Goal: Task Accomplishment & Management: Manage account settings

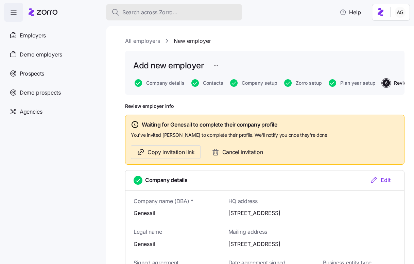
click at [127, 14] on span "Search across Zorro..." at bounding box center [150, 12] width 55 height 9
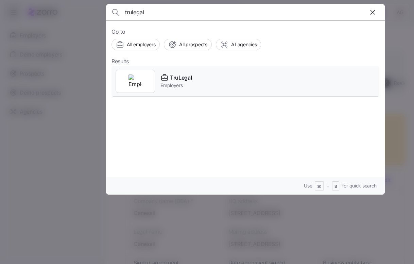
type input "trulegal"
click at [175, 78] on span "TruLegal" at bounding box center [181, 78] width 22 height 9
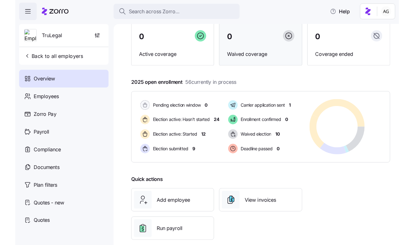
scroll to position [60, 0]
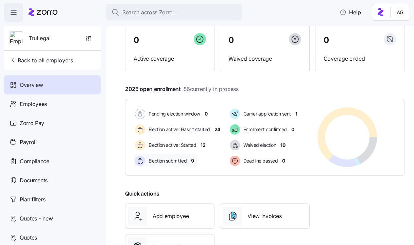
click at [192, 161] on span "9" at bounding box center [192, 160] width 3 height 7
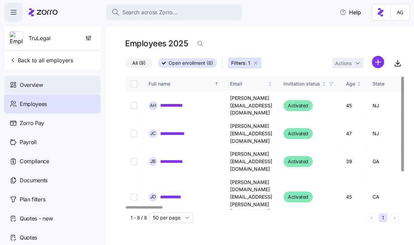
click at [67, 86] on div "Overview" at bounding box center [52, 84] width 97 height 19
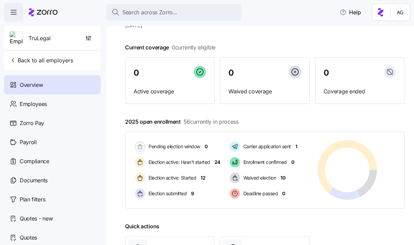
scroll to position [26, 0]
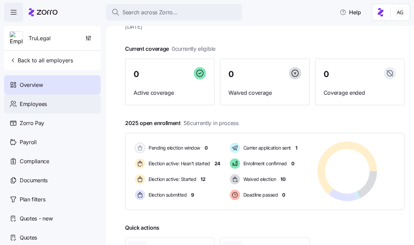
click at [43, 104] on span "Employees" at bounding box center [33, 104] width 27 height 9
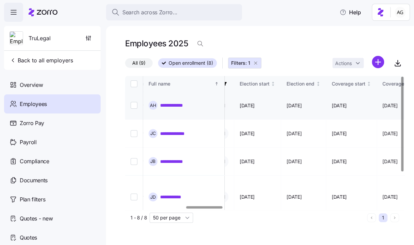
scroll to position [0, 463]
drag, startPoint x: 303, startPoint y: 102, endPoint x: 294, endPoint y: 101, distance: 8.9
click at [294, 102] on span "[DATE]" at bounding box center [294, 105] width 15 height 7
click at [291, 101] on td "[DATE]" at bounding box center [304, 106] width 45 height 28
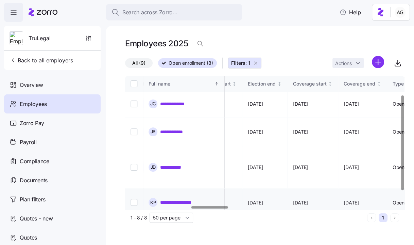
scroll to position [0, 502]
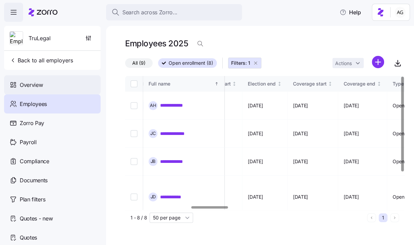
click at [43, 81] on span "Overview" at bounding box center [31, 85] width 23 height 9
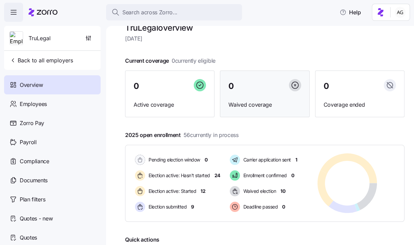
scroll to position [14, 0]
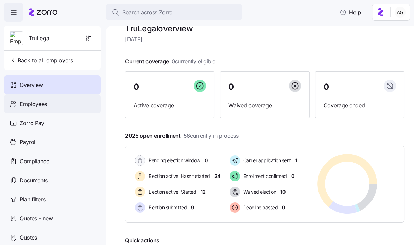
click at [70, 103] on div "Employees" at bounding box center [52, 103] width 97 height 19
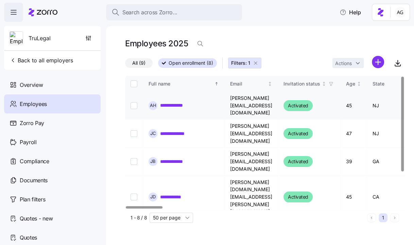
click at [174, 104] on link "**********" at bounding box center [176, 105] width 32 height 7
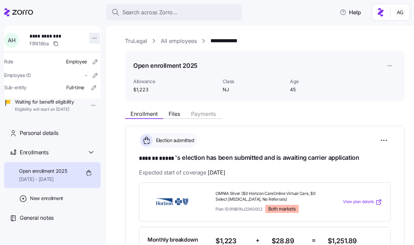
click at [91, 38] on html "**********" at bounding box center [207, 120] width 414 height 241
click at [270, 113] on html "**********" at bounding box center [207, 120] width 414 height 241
click at [180, 39] on link "All employees" at bounding box center [179, 41] width 36 height 9
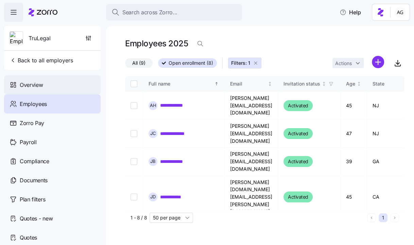
click at [44, 90] on div "Overview" at bounding box center [52, 84] width 97 height 19
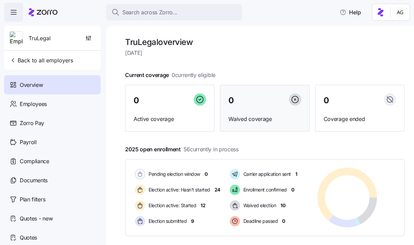
scroll to position [33, 0]
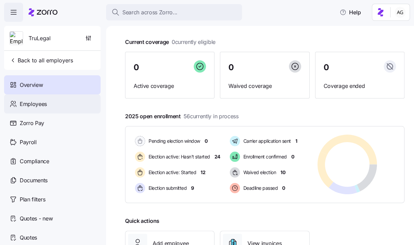
click at [68, 102] on div "Employees" at bounding box center [52, 103] width 97 height 19
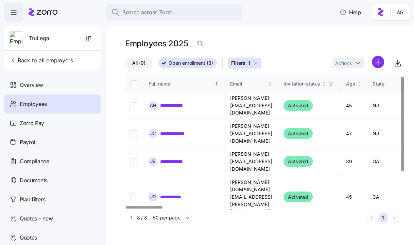
click at [254, 64] on icon "button" at bounding box center [255, 62] width 5 height 5
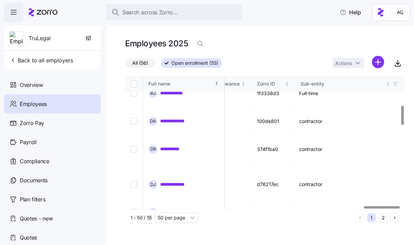
scroll to position [203, 1850]
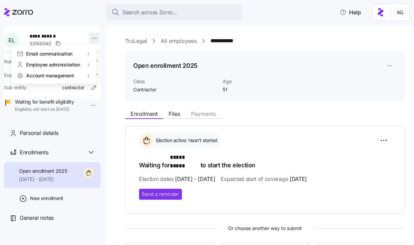
click at [88, 37] on html "**********" at bounding box center [207, 120] width 414 height 241
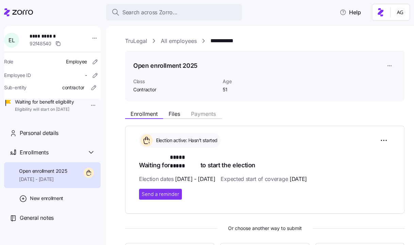
click at [175, 41] on html "**********" at bounding box center [207, 120] width 414 height 241
click at [176, 41] on link "All employees" at bounding box center [179, 41] width 36 height 9
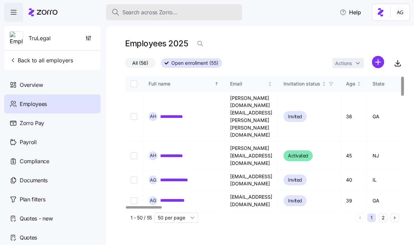
click at [157, 14] on span "Search across Zorro..." at bounding box center [150, 12] width 55 height 9
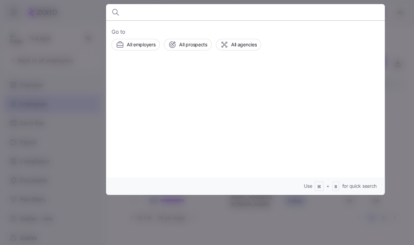
click at [82, 24] on div at bounding box center [207, 122] width 414 height 245
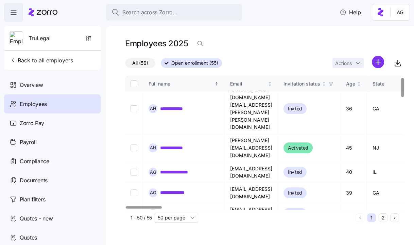
scroll to position [9, 0]
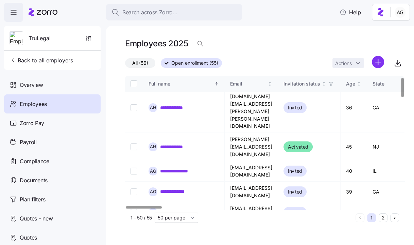
click at [134, 229] on input "Select record 6" at bounding box center [134, 232] width 7 height 7
checkbox input "true"
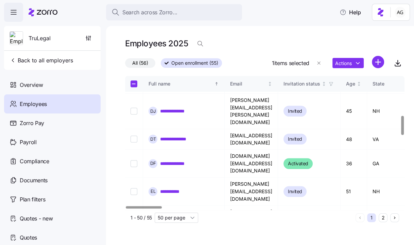
scroll to position [278, 0]
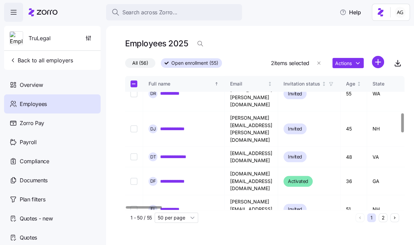
scroll to position [261, 0]
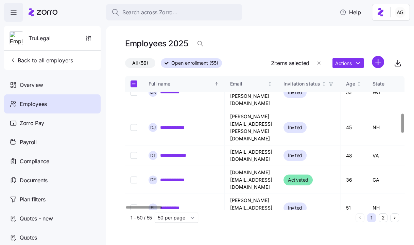
checkbox input "false"
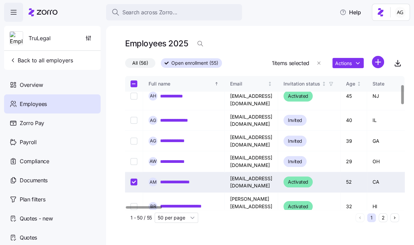
scroll to position [56, 0]
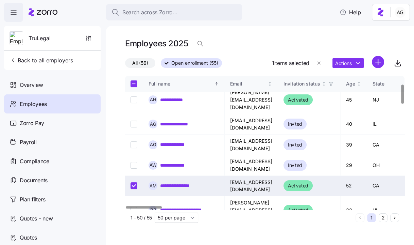
click at [133, 182] on input "Select record 6" at bounding box center [134, 185] width 7 height 7
checkbox input "false"
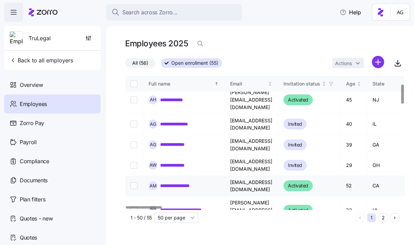
click at [191, 182] on link "**********" at bounding box center [181, 185] width 42 height 7
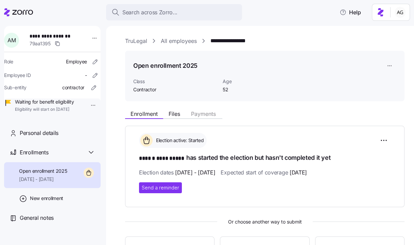
click at [172, 41] on link "All employees" at bounding box center [179, 41] width 36 height 9
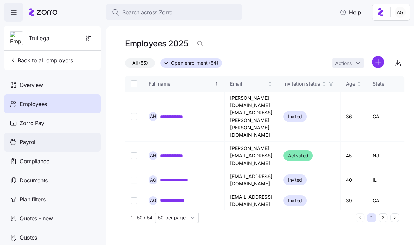
click at [65, 143] on div "Payroll" at bounding box center [52, 141] width 97 height 19
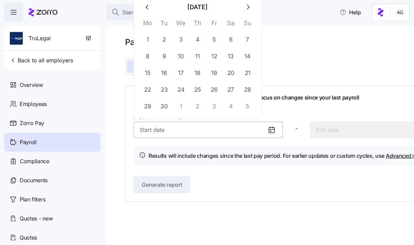
click at [165, 130] on input "Pay period (bi weekly) *" at bounding box center [208, 129] width 149 height 16
click at [148, 92] on button "22" at bounding box center [148, 89] width 16 height 16
type input "[DATE]"
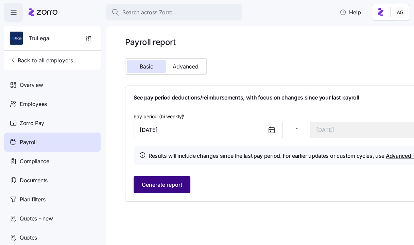
click at [173, 188] on span "Generate report" at bounding box center [162, 184] width 40 height 8
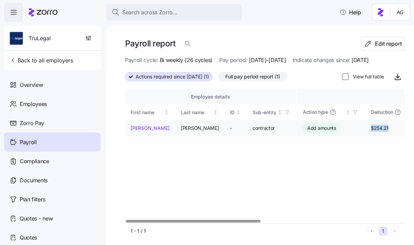
drag, startPoint x: 371, startPoint y: 128, endPoint x: 354, endPoint y: 128, distance: 17.4
click at [366, 128] on td "$254.21" at bounding box center [387, 128] width 42 height 17
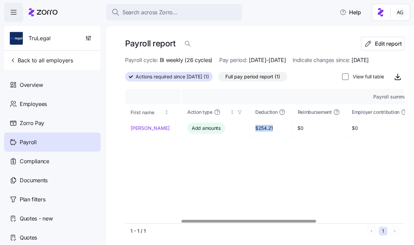
scroll to position [0, 118]
click at [248, 134] on td "$254.21" at bounding box center [269, 128] width 42 height 17
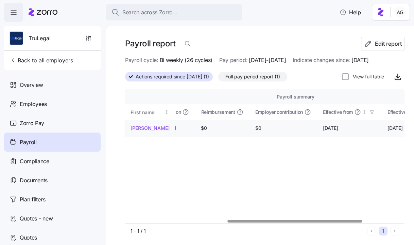
scroll to position [0, 211]
click at [354, 70] on div "View full table" at bounding box center [373, 77] width 63 height 14
click at [344, 76] on input "View full table" at bounding box center [345, 76] width 7 height 7
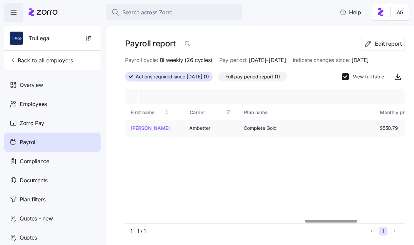
scroll to position [0, 957]
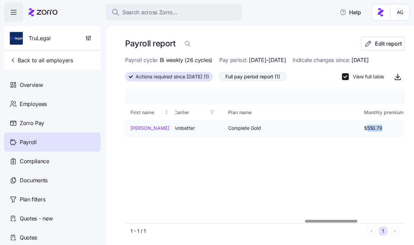
drag, startPoint x: 251, startPoint y: 128, endPoint x: 270, endPoint y: 128, distance: 18.0
click at [364, 128] on span "$550.79" at bounding box center [384, 128] width 40 height 7
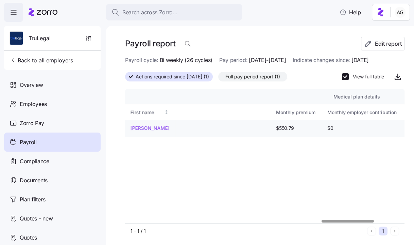
scroll to position [0, 1045]
drag, startPoint x: 295, startPoint y: 128, endPoint x: 309, endPoint y: 128, distance: 14.0
drag, startPoint x: 314, startPoint y: 128, endPoint x: 296, endPoint y: 128, distance: 18.4
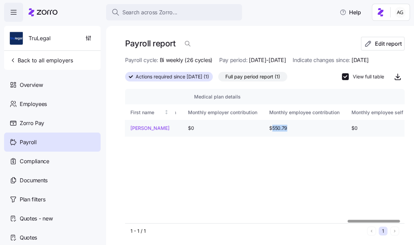
scroll to position [0, 1205]
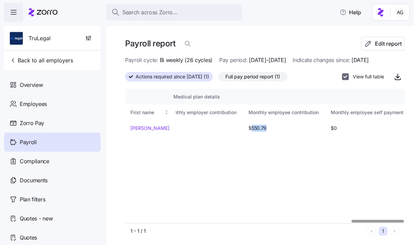
click at [344, 78] on input "View full table" at bounding box center [345, 76] width 7 height 7
checkbox input "false"
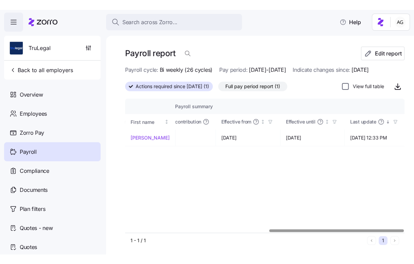
scroll to position [0, 298]
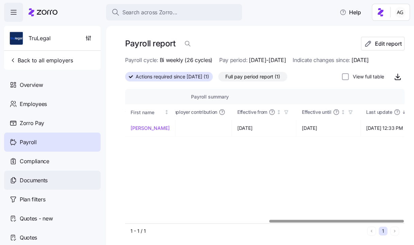
click at [24, 177] on span "Documents" at bounding box center [34, 180] width 28 height 9
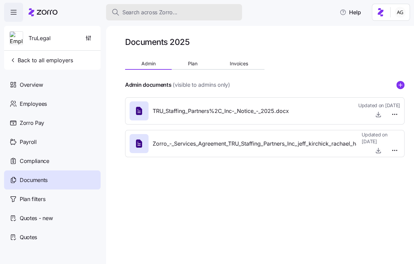
click at [173, 14] on span "Search across Zorro..." at bounding box center [150, 12] width 55 height 9
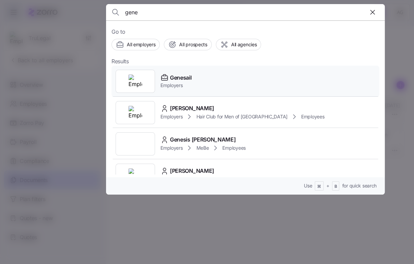
type input "gene"
click at [184, 73] on div "Genesail Employers" at bounding box center [246, 81] width 268 height 31
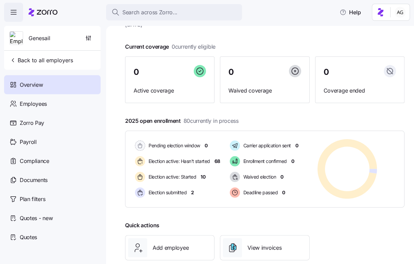
scroll to position [34, 0]
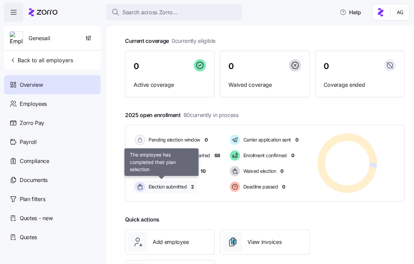
click at [189, 187] on div "Election submitted" at bounding box center [162, 186] width 56 height 13
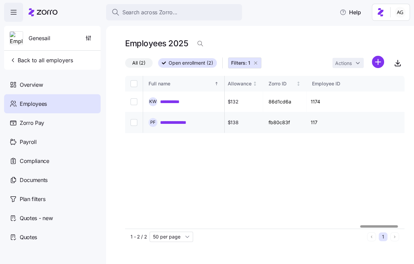
scroll to position [0, 1789]
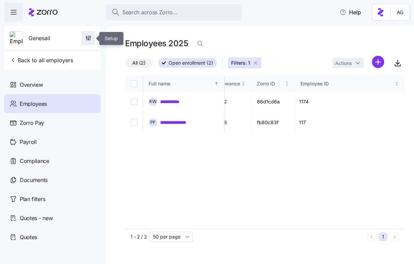
click at [84, 40] on span "button" at bounding box center [88, 38] width 13 height 13
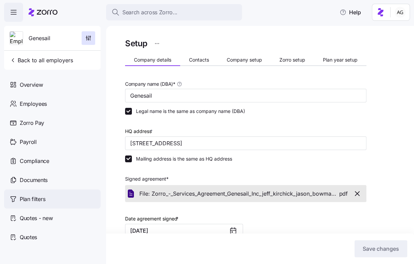
click at [43, 196] on span "Plan filters" at bounding box center [33, 199] width 26 height 9
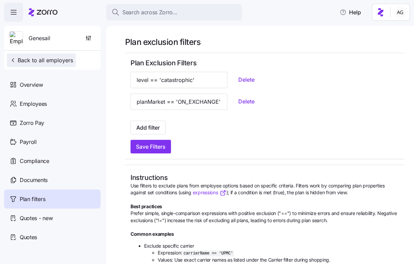
click at [48, 63] on span "Back to all employers" at bounding box center [42, 60] width 64 height 8
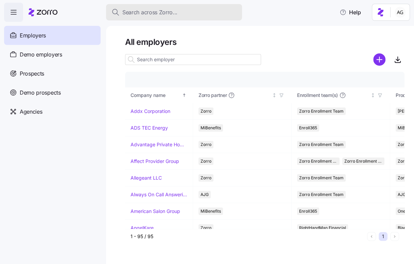
click at [143, 14] on span "Search across Zorro..." at bounding box center [150, 12] width 55 height 9
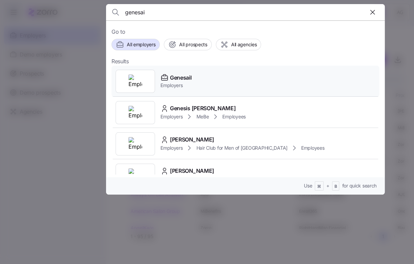
type input "genesai"
click at [172, 82] on span "Employers" at bounding box center [176, 85] width 31 height 7
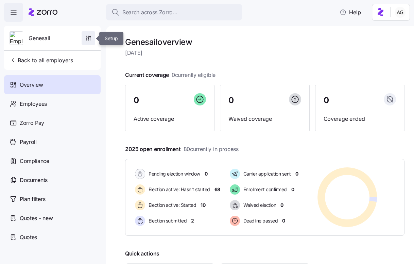
click at [86, 39] on icon "button" at bounding box center [88, 38] width 7 height 7
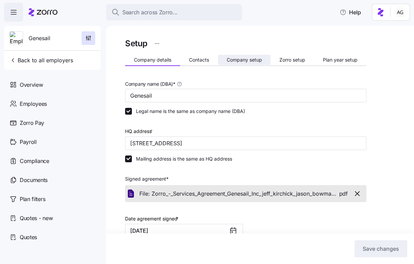
click at [246, 60] on span "Company setup" at bounding box center [244, 60] width 35 height 5
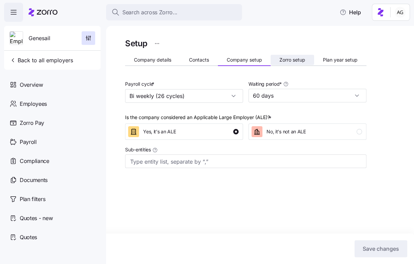
click at [282, 62] on span "Zorro setup" at bounding box center [293, 60] width 26 height 5
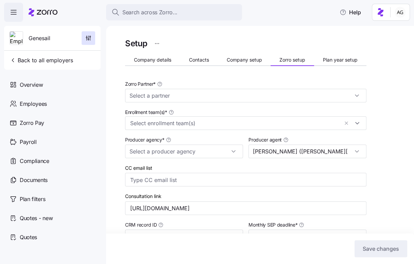
type input "Zorro"
type input "[PERSON_NAME] Insurance"
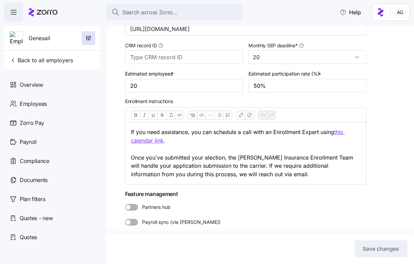
scroll to position [181, 0]
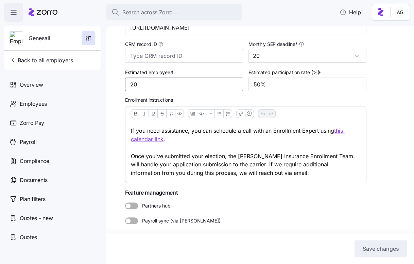
click at [153, 82] on input "20" at bounding box center [184, 85] width 118 height 14
type input "2"
type input "70"
click at [385, 253] on button "Save changes" at bounding box center [381, 248] width 53 height 17
click at [41, 37] on span "Genesail" at bounding box center [40, 38] width 22 height 9
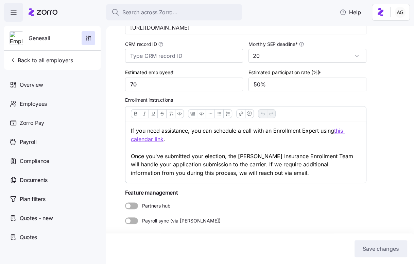
click at [48, 10] on icon at bounding box center [43, 12] width 29 height 8
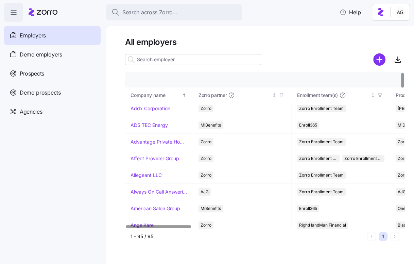
scroll to position [4, 0]
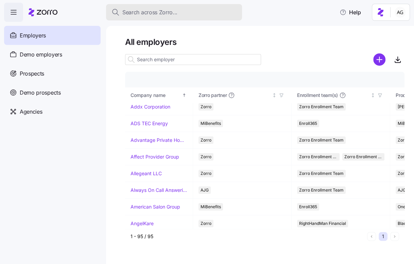
click at [146, 14] on span "Search across Zorro..." at bounding box center [150, 12] width 55 height 9
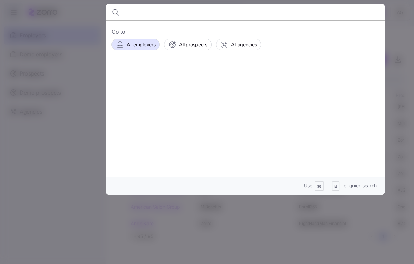
click at [65, 16] on div at bounding box center [207, 132] width 414 height 264
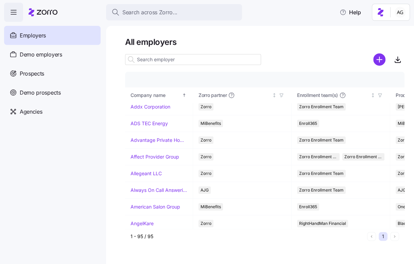
click at [38, 37] on span "Employers" at bounding box center [33, 35] width 26 height 9
click at [29, 110] on span "Agencies" at bounding box center [31, 112] width 22 height 9
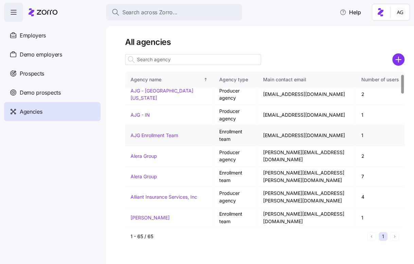
scroll to position [17, 0]
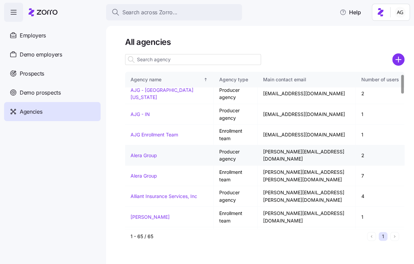
click at [142, 153] on link "Alera Group" at bounding box center [144, 155] width 27 height 6
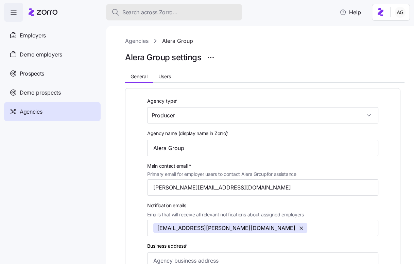
click at [130, 17] on button "Search across Zorro..." at bounding box center [174, 12] width 136 height 16
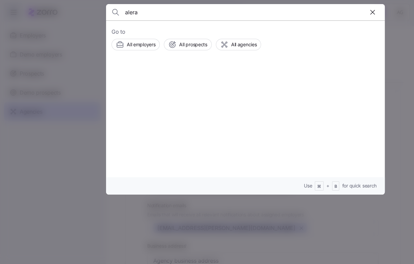
type input "alera"
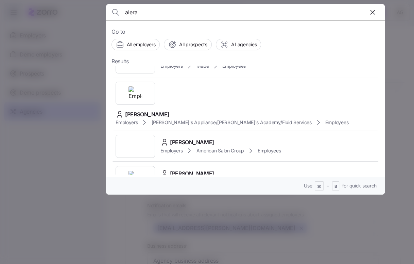
scroll to position [271, 0]
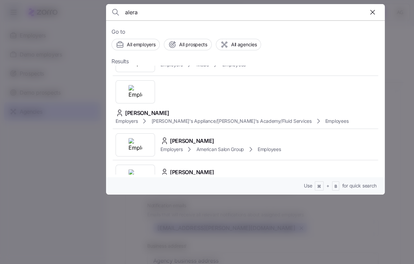
drag, startPoint x: 145, startPoint y: 12, endPoint x: 115, endPoint y: 14, distance: 29.4
click at [115, 14] on div "alera" at bounding box center [246, 12] width 268 height 16
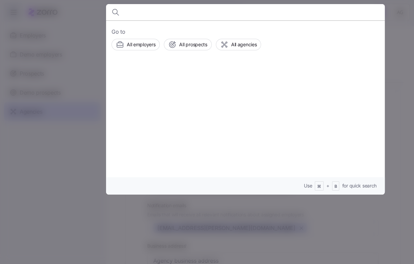
click at [68, 31] on div at bounding box center [207, 132] width 414 height 264
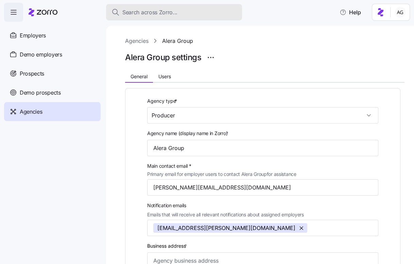
click at [175, 9] on span "Search across Zorro..." at bounding box center [150, 12] width 55 height 9
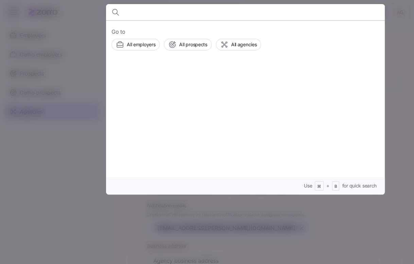
type input "d"
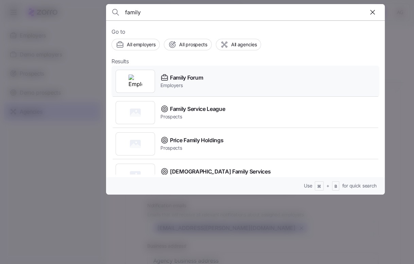
type input "family"
click at [212, 75] on div "Family Forum Employers" at bounding box center [246, 81] width 268 height 31
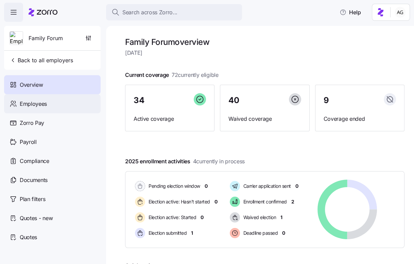
click at [62, 109] on div "Employees" at bounding box center [52, 103] width 97 height 19
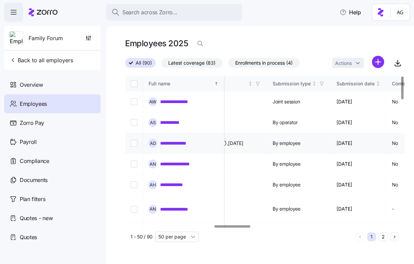
scroll to position [0, 730]
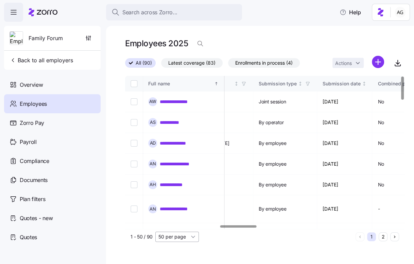
click at [165, 233] on input "50 per page" at bounding box center [178, 237] width 44 height 10
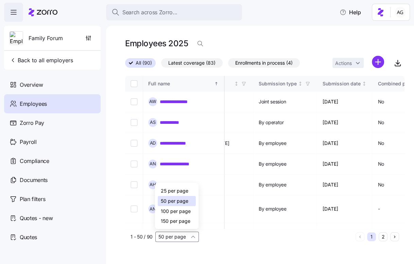
click at [166, 218] on span "150 per page" at bounding box center [176, 220] width 30 height 7
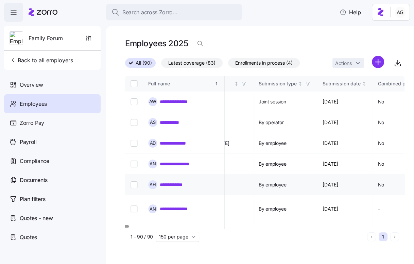
type input "150 per page"
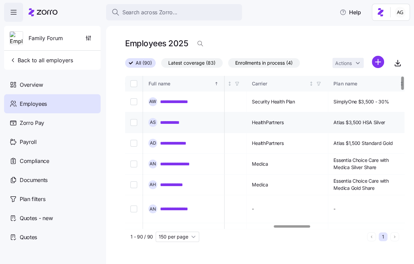
scroll to position [0, 1144]
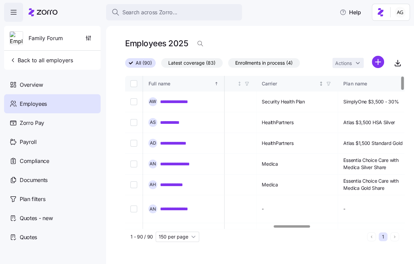
click at [331, 83] on icon "button" at bounding box center [329, 83] width 5 height 5
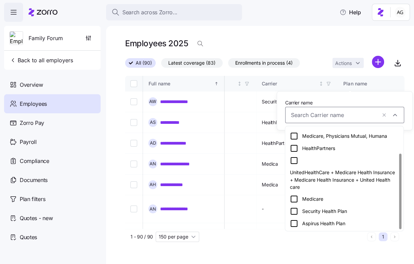
scroll to position [33, 0]
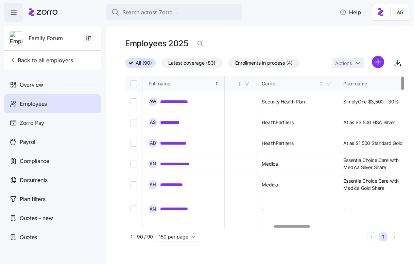
click at [320, 62] on div "All (90) Latest coverage (83) Enrollments in process (4) Actions" at bounding box center [265, 63] width 280 height 15
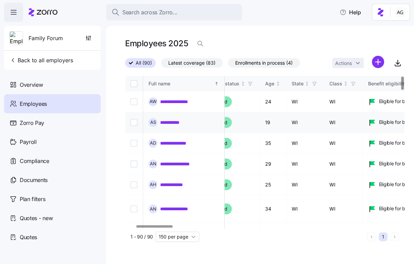
scroll to position [0, 1]
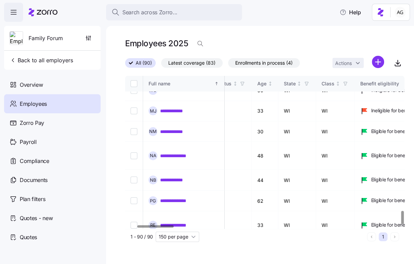
scroll to position [1572, 89]
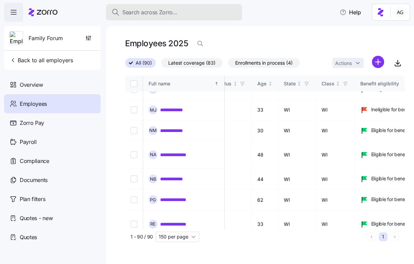
click at [175, 17] on button "Search across Zorro..." at bounding box center [174, 12] width 136 height 16
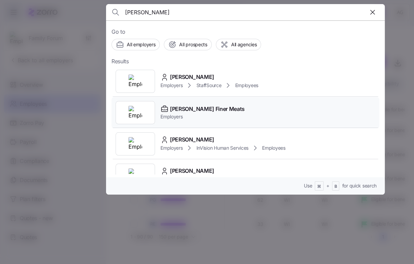
type input "[PERSON_NAME]"
click at [178, 106] on span "[PERSON_NAME] Finer Meats" at bounding box center [207, 109] width 75 height 9
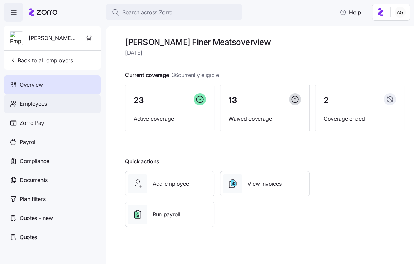
click at [50, 110] on div "Employees" at bounding box center [52, 103] width 97 height 19
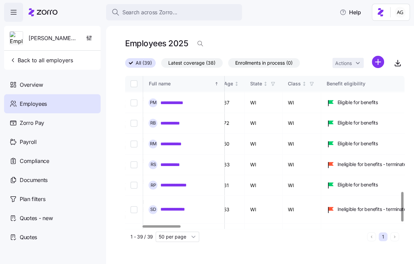
scroll to position [606, 123]
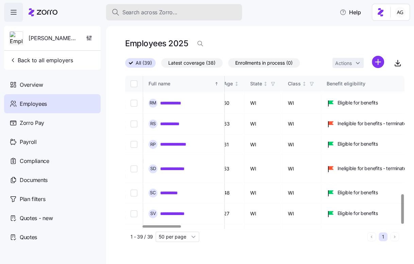
click at [203, 19] on button "Search across Zorro..." at bounding box center [174, 12] width 136 height 16
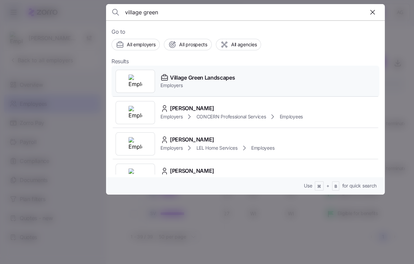
type input "village green"
click at [214, 77] on span "Village Green Landscapes" at bounding box center [202, 78] width 65 height 9
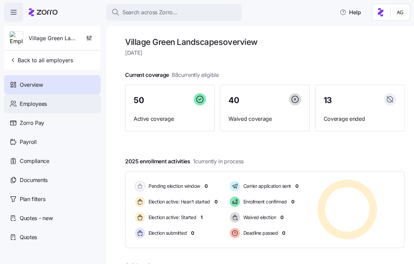
click at [70, 105] on div "Employees" at bounding box center [52, 103] width 97 height 19
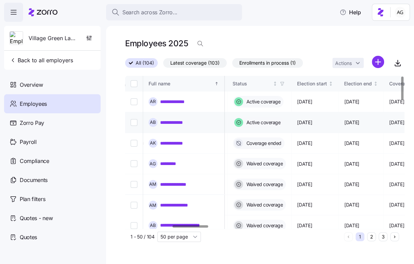
scroll to position [0, 386]
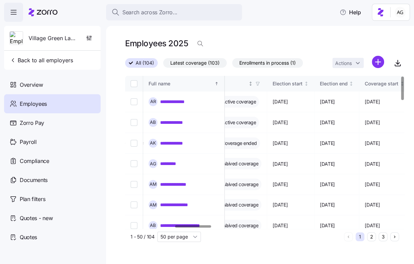
click at [260, 83] on icon "button" at bounding box center [258, 83] width 5 height 5
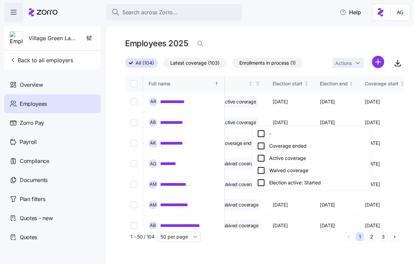
click at [261, 158] on icon at bounding box center [261, 158] width 8 height 8
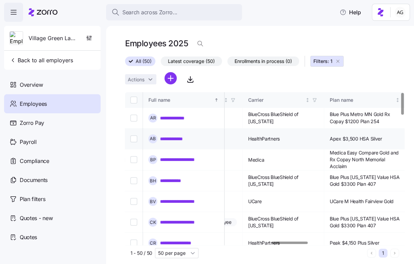
scroll to position [0, 1152]
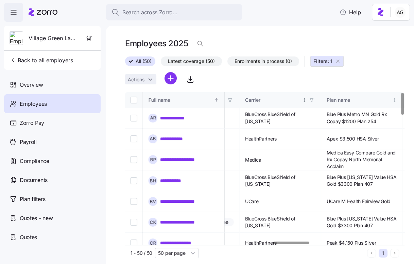
click at [314, 100] on icon "button" at bounding box center [312, 100] width 5 height 5
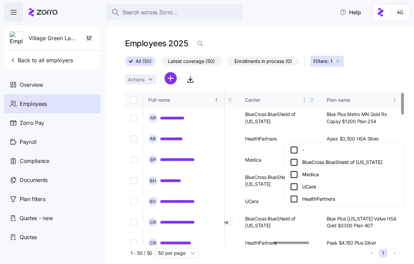
click at [321, 162] on div "BlueCross BlueShield of [US_STATE]" at bounding box center [344, 162] width 109 height 8
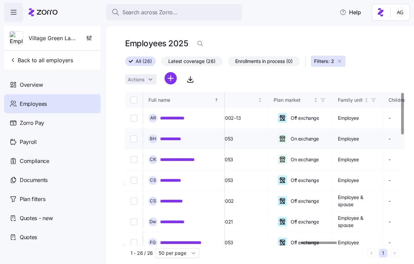
click at [179, 139] on link "**********" at bounding box center [174, 138] width 29 height 7
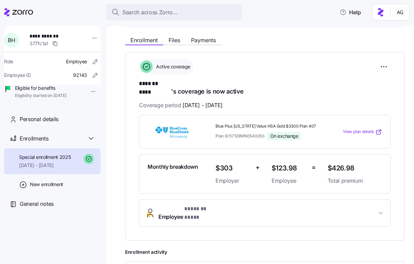
scroll to position [74, 0]
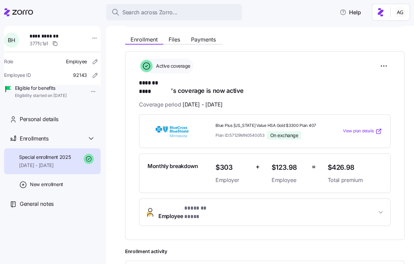
click at [262, 132] on span "Plan ID: 57129MN0540053" at bounding box center [240, 135] width 49 height 6
drag, startPoint x: 266, startPoint y: 127, endPoint x: 232, endPoint y: 128, distance: 34.0
click at [232, 131] on div "Plan ID: 57129MN0540053 On exchange" at bounding box center [269, 135] width 107 height 8
click at [232, 132] on span "Plan ID: 57129MN0540053" at bounding box center [240, 135] width 49 height 6
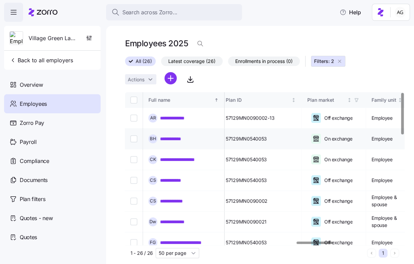
scroll to position [0, 1331]
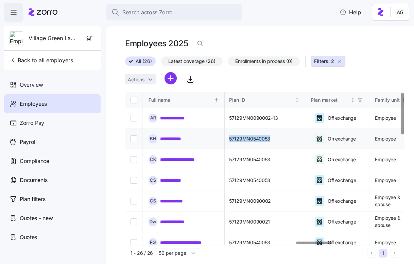
drag, startPoint x: 280, startPoint y: 138, endPoint x: 322, endPoint y: 139, distance: 41.5
click at [306, 139] on td "57129MN0540053" at bounding box center [265, 139] width 82 height 21
drag, startPoint x: 321, startPoint y: 156, endPoint x: 278, endPoint y: 161, distance: 43.5
click at [278, 161] on td "57129MN0540053" at bounding box center [265, 159] width 82 height 21
click at [271, 179] on span "57129MN0540053" at bounding box center [249, 180] width 41 height 7
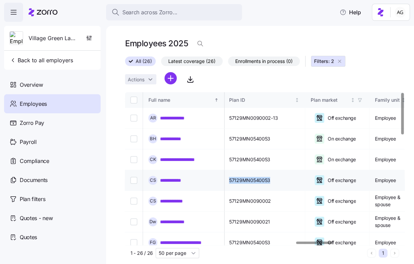
drag, startPoint x: 323, startPoint y: 179, endPoint x: 281, endPoint y: 177, distance: 41.5
click at [281, 177] on td "57129MN0540053" at bounding box center [265, 180] width 82 height 21
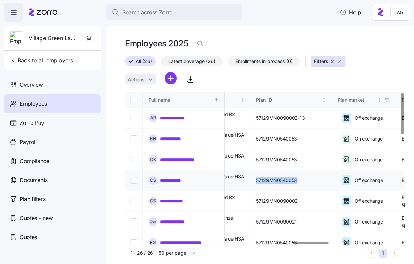
scroll to position [0, 1304]
click at [313, 175] on td "57129MN0540053" at bounding box center [292, 180] width 82 height 21
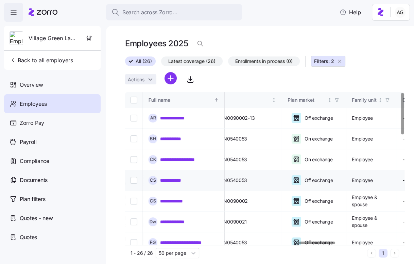
scroll to position [0, 1353]
click at [170, 140] on link "**********" at bounding box center [174, 138] width 29 height 7
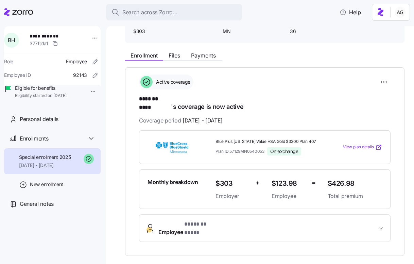
scroll to position [81, 0]
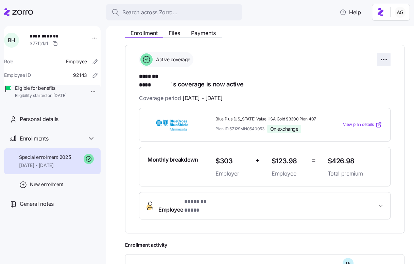
click at [381, 62] on html "**********" at bounding box center [207, 130] width 414 height 260
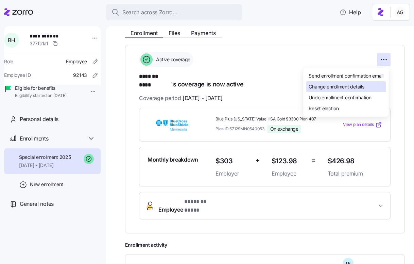
click at [359, 85] on span "Change enrollment details" at bounding box center [336, 86] width 55 height 7
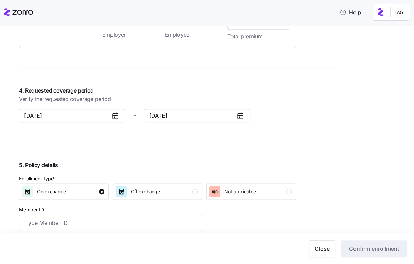
scroll to position [556, 0]
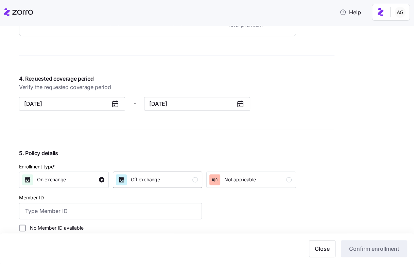
click at [161, 177] on div "Off exchange" at bounding box center [157, 179] width 82 height 11
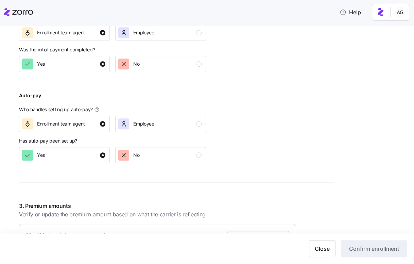
scroll to position [275, 0]
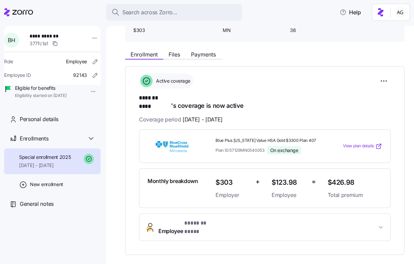
scroll to position [60, 0]
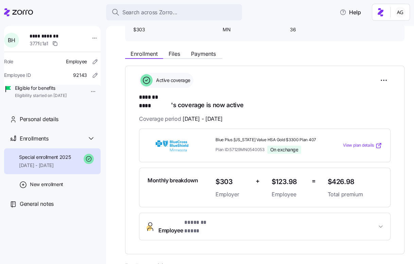
click at [283, 147] on span "On exchange" at bounding box center [285, 150] width 28 height 6
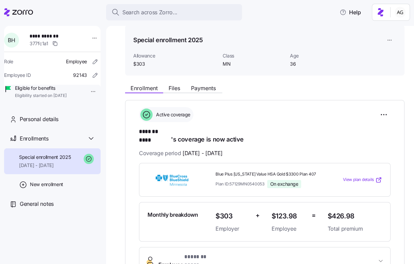
scroll to position [0, 0]
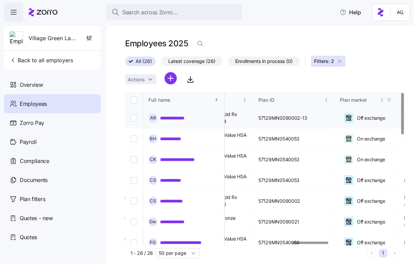
scroll to position [0, 1299]
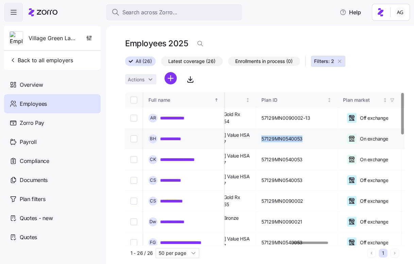
drag, startPoint x: 314, startPoint y: 138, endPoint x: 356, endPoint y: 139, distance: 41.9
click at [338, 139] on td "57129MN0540053" at bounding box center [297, 139] width 82 height 21
drag, startPoint x: 354, startPoint y: 157, endPoint x: 309, endPoint y: 162, distance: 44.5
click at [309, 162] on td "57129MN0540053" at bounding box center [297, 159] width 82 height 21
drag, startPoint x: 360, startPoint y: 181, endPoint x: 305, endPoint y: 182, distance: 55.1
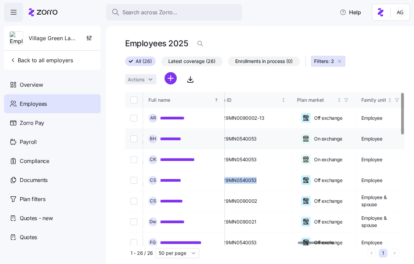
scroll to position [0, 1345]
click at [292, 180] on td "57129MN0540053" at bounding box center [252, 180] width 82 height 21
drag, startPoint x: 310, startPoint y: 178, endPoint x: 258, endPoint y: 178, distance: 51.7
drag, startPoint x: 312, startPoint y: 154, endPoint x: 262, endPoint y: 157, distance: 50.1
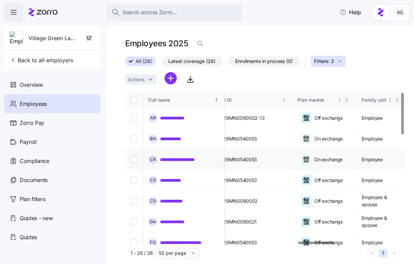
click at [181, 139] on link "**********" at bounding box center [174, 138] width 29 height 7
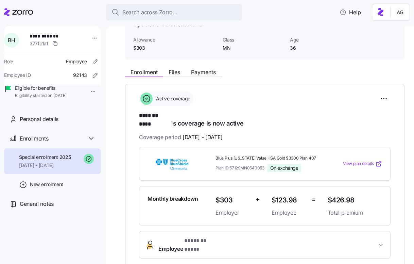
scroll to position [39, 0]
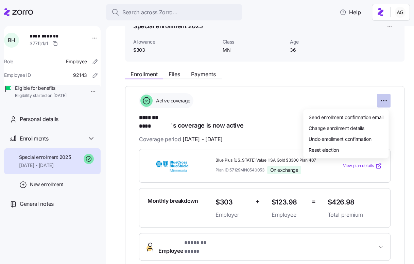
click at [383, 102] on html "**********" at bounding box center [207, 130] width 414 height 260
click at [359, 127] on span "Change enrollment details" at bounding box center [336, 128] width 55 height 7
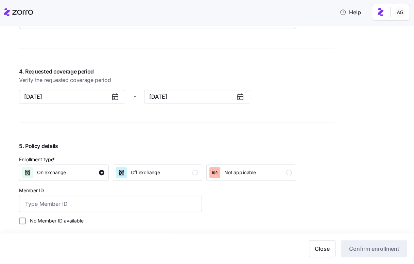
scroll to position [571, 0]
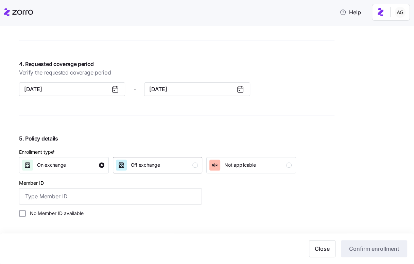
click at [175, 165] on div "Off exchange" at bounding box center [157, 165] width 82 height 11
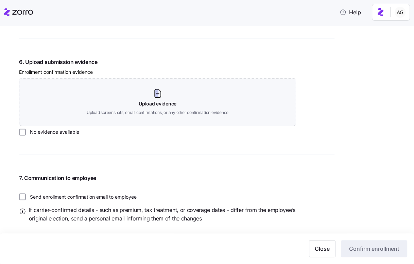
scroll to position [770, 0]
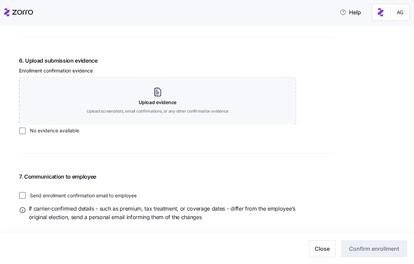
click at [26, 131] on label "No evidence available" at bounding box center [52, 130] width 53 height 7
click at [26, 131] on input "No evidence available" at bounding box center [22, 130] width 7 height 7
checkbox input "true"
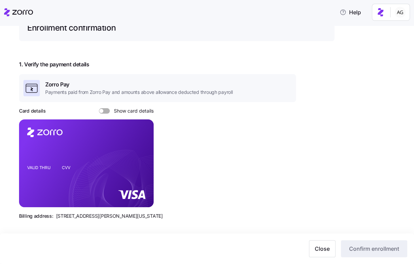
scroll to position [14, 0]
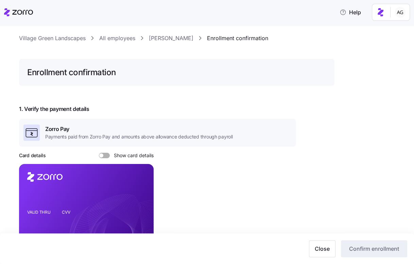
click at [174, 40] on link "[PERSON_NAME]" at bounding box center [171, 38] width 45 height 9
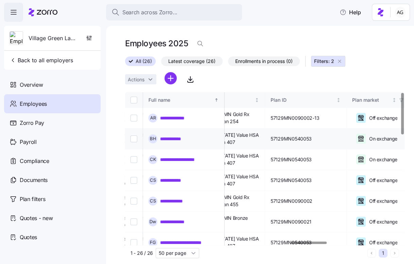
scroll to position [0, 1290]
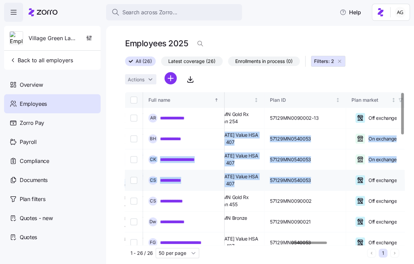
drag, startPoint x: 241, startPoint y: 135, endPoint x: 368, endPoint y: 182, distance: 135.5
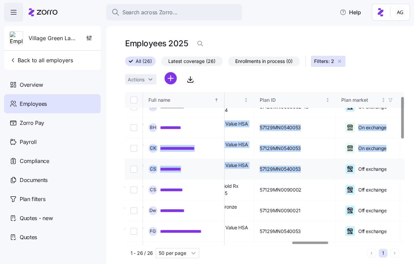
scroll to position [20, 1301]
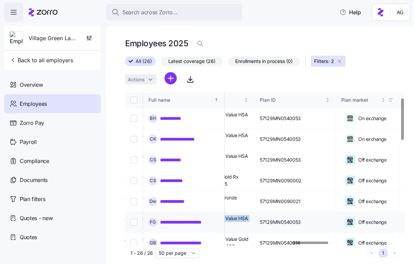
drag, startPoint x: 277, startPoint y: 220, endPoint x: 227, endPoint y: 213, distance: 50.4
click at [227, 213] on td "Blue Plus [US_STATE] Value HSA Gold $3300 Plan 407" at bounding box center [214, 222] width 82 height 21
drag, startPoint x: 312, startPoint y: 220, endPoint x: 365, endPoint y: 218, distance: 52.4
click at [336, 218] on td "57129MN0540053" at bounding box center [296, 222] width 82 height 21
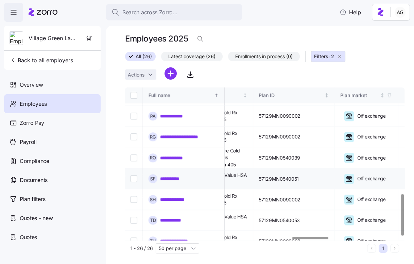
scroll to position [392, 1300]
drag, startPoint x: 281, startPoint y: 173, endPoint x: 226, endPoint y: 167, distance: 54.7
click at [226, 168] on td "Blue Plus [US_STATE] Value HSA Gold $3300 Plan 407" at bounding box center [214, 178] width 82 height 21
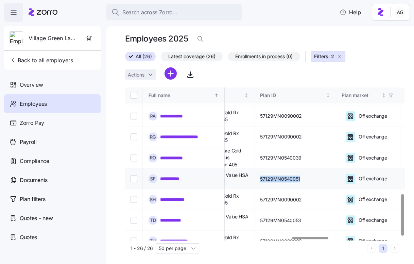
drag, startPoint x: 352, startPoint y: 170, endPoint x: 305, endPoint y: 169, distance: 47.3
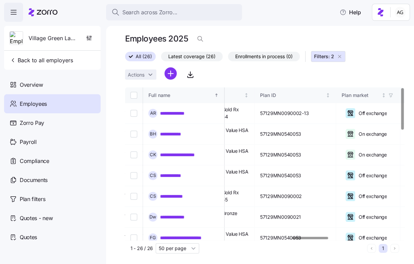
scroll to position [0, 0]
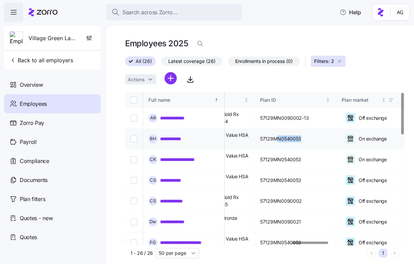
drag, startPoint x: 352, startPoint y: 139, endPoint x: 328, endPoint y: 140, distance: 23.8
click at [302, 140] on span "57129MN0540053" at bounding box center [280, 138] width 41 height 7
drag, startPoint x: 355, startPoint y: 158, endPoint x: 327, endPoint y: 158, distance: 27.2
click at [327, 158] on td "57129MN0540053" at bounding box center [296, 159] width 82 height 21
click at [302, 159] on span "57129MN0540053" at bounding box center [280, 159] width 41 height 7
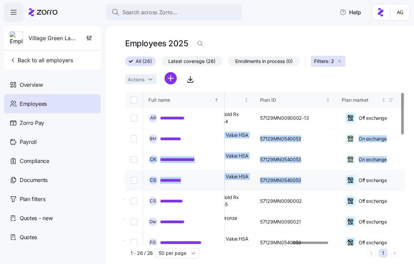
drag, startPoint x: 231, startPoint y: 135, endPoint x: 353, endPoint y: 183, distance: 131.1
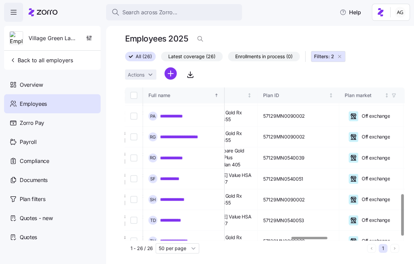
scroll to position [392, 1294]
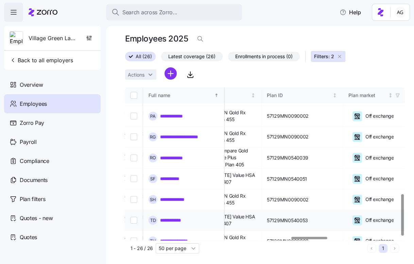
click at [262, 213] on td "Blue Plus [US_STATE] Value HSA Gold $3300 Plan 407" at bounding box center [221, 220] width 82 height 21
drag, startPoint x: 286, startPoint y: 212, endPoint x: 237, endPoint y: 206, distance: 49.3
click at [236, 210] on td "Blue Plus [US_STATE] Value HSA Gold $3300 Plan 407" at bounding box center [221, 220] width 82 height 21
drag, startPoint x: 363, startPoint y: 207, endPoint x: 306, endPoint y: 206, distance: 57.2
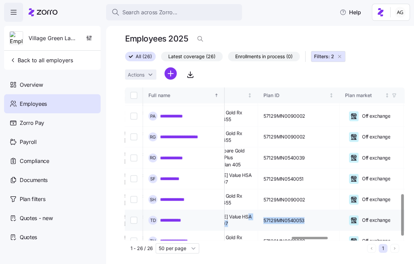
scroll to position [392, 1286]
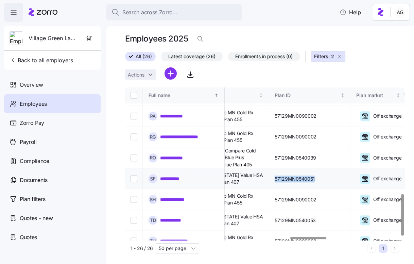
drag, startPoint x: 366, startPoint y: 169, endPoint x: 324, endPoint y: 168, distance: 42.2
click at [324, 168] on td "57129MN0540051" at bounding box center [311, 178] width 82 height 21
drag, startPoint x: 370, startPoint y: 210, endPoint x: 323, endPoint y: 209, distance: 46.3
click at [323, 210] on td "57129MN0540053" at bounding box center [311, 220] width 82 height 21
drag, startPoint x: 367, startPoint y: 169, endPoint x: 320, endPoint y: 172, distance: 47.0
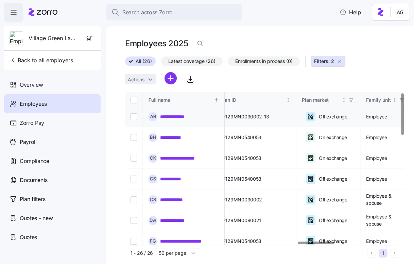
scroll to position [1, 1380]
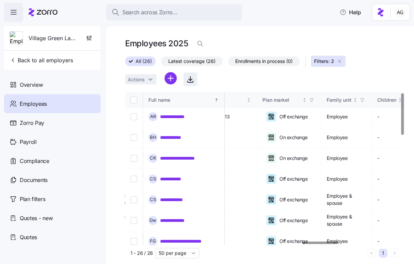
click at [193, 80] on icon "button" at bounding box center [190, 79] width 8 height 8
click at [174, 129] on td "**********" at bounding box center [184, 137] width 82 height 21
click at [173, 136] on link "**********" at bounding box center [174, 137] width 29 height 7
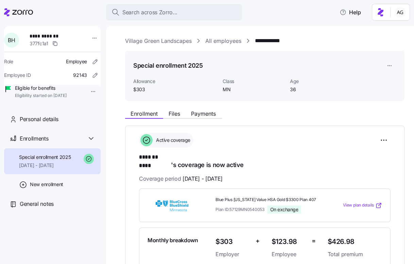
scroll to position [22, 0]
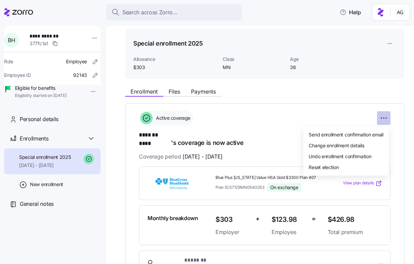
click at [385, 117] on html "**********" at bounding box center [207, 130] width 414 height 260
click at [353, 143] on span "Change enrollment details" at bounding box center [336, 145] width 55 height 7
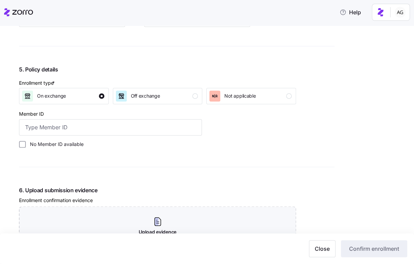
scroll to position [593, 0]
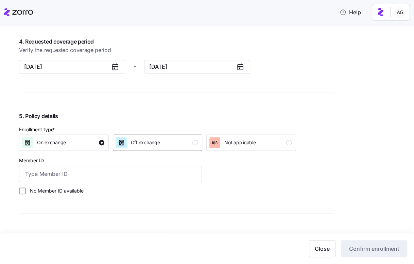
click at [157, 146] on div "Off exchange" at bounding box center [145, 142] width 29 height 11
click at [325, 251] on span "Close" at bounding box center [322, 249] width 15 height 8
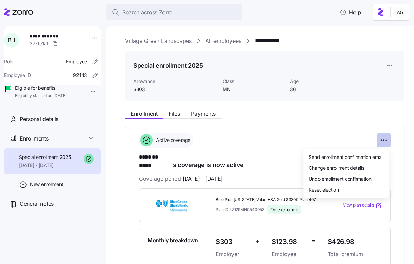
click at [383, 138] on html "**********" at bounding box center [207, 130] width 414 height 260
click at [352, 141] on html "**********" at bounding box center [207, 130] width 414 height 260
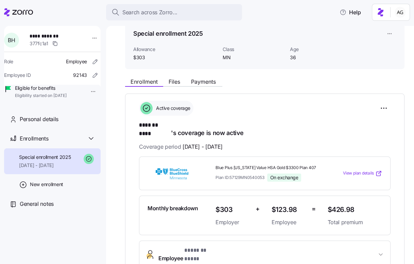
scroll to position [29, 0]
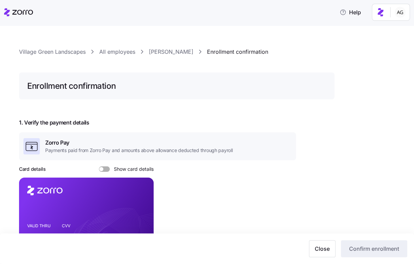
click at [121, 50] on link "All employees" at bounding box center [117, 52] width 36 height 9
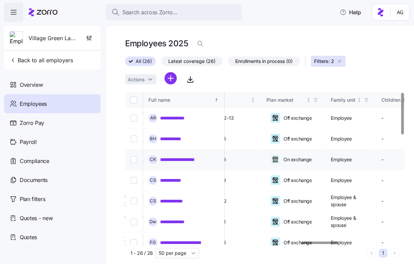
scroll to position [0, 1376]
click at [169, 159] on link "**********" at bounding box center [183, 159] width 47 height 7
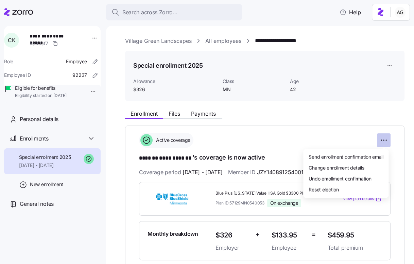
click at [389, 141] on html "**********" at bounding box center [207, 130] width 414 height 260
click at [344, 170] on span "Change enrollment details" at bounding box center [336, 167] width 55 height 7
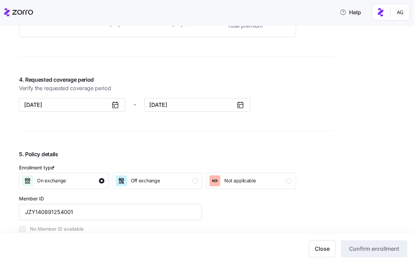
scroll to position [579, 0]
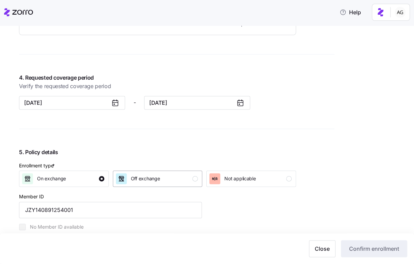
click at [176, 176] on div "Off exchange" at bounding box center [157, 178] width 82 height 11
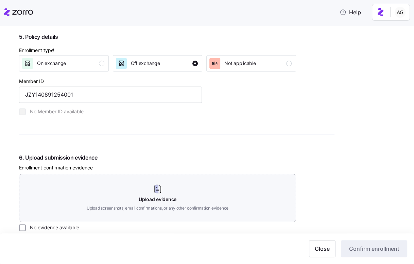
scroll to position [736, 0]
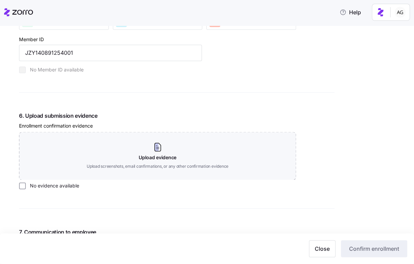
click at [34, 185] on label "No evidence available" at bounding box center [52, 185] width 53 height 7
click at [26, 185] on input "No evidence available" at bounding box center [22, 185] width 7 height 7
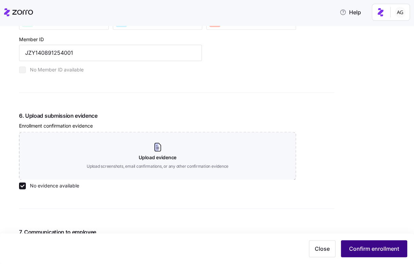
click at [360, 247] on span "Confirm enrollment" at bounding box center [374, 249] width 50 height 8
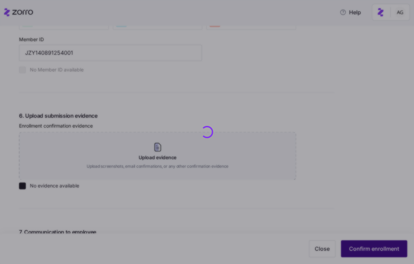
checkbox input "false"
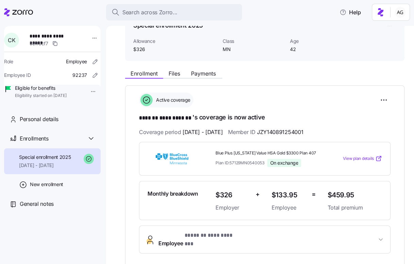
scroll to position [41, 0]
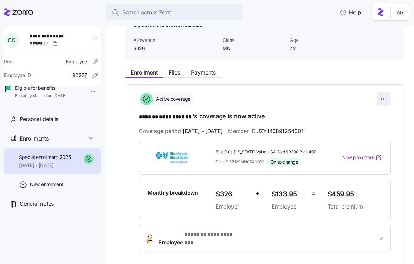
click at [384, 98] on html "**********" at bounding box center [207, 130] width 414 height 260
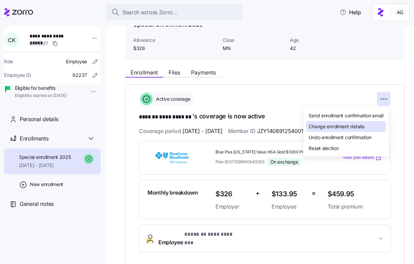
click at [326, 128] on span "Change enrollment details" at bounding box center [336, 126] width 55 height 7
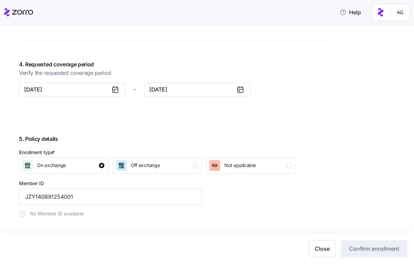
scroll to position [595, 0]
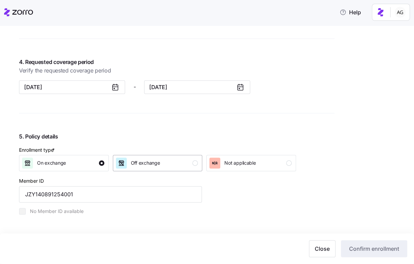
click at [182, 166] on div "Off exchange" at bounding box center [157, 163] width 82 height 11
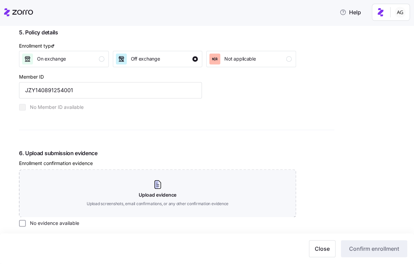
scroll to position [739, 0]
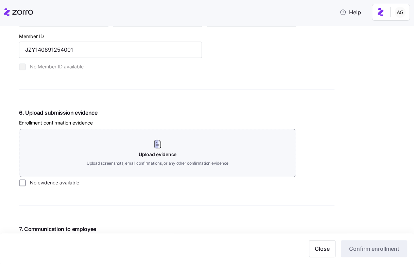
click at [49, 182] on label "No evidence available" at bounding box center [52, 182] width 53 height 7
click at [26, 182] on input "No evidence available" at bounding box center [22, 182] width 7 height 7
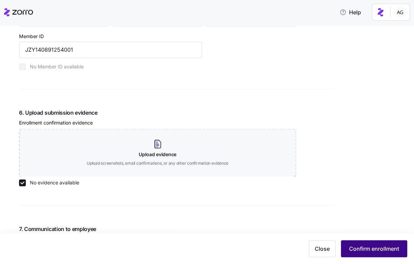
click at [382, 245] on button "Confirm enrollment" at bounding box center [374, 248] width 66 height 17
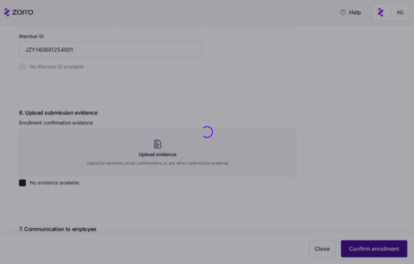
checkbox input "false"
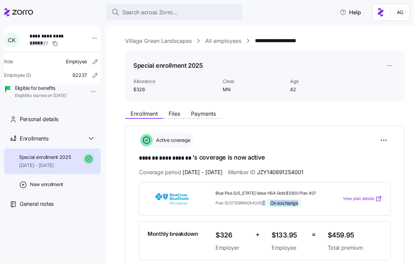
drag, startPoint x: 299, startPoint y: 202, endPoint x: 263, endPoint y: 204, distance: 36.1
click at [263, 204] on div "Plan ID: 57129MN0540053 On exchange" at bounding box center [269, 203] width 107 height 8
click at [298, 202] on span "On exchange" at bounding box center [285, 203] width 28 height 6
drag, startPoint x: 304, startPoint y: 201, endPoint x: 268, endPoint y: 201, distance: 36.1
click at [268, 201] on div "Plan ID: 57129MN0540053 On exchange" at bounding box center [269, 203] width 107 height 8
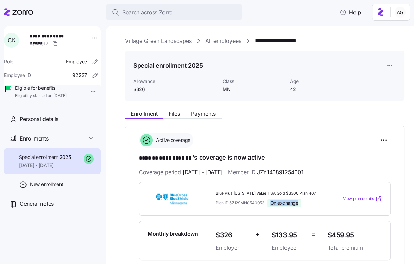
click at [266, 201] on div "Plan ID: 57129MN0540053 On exchange" at bounding box center [269, 203] width 107 height 8
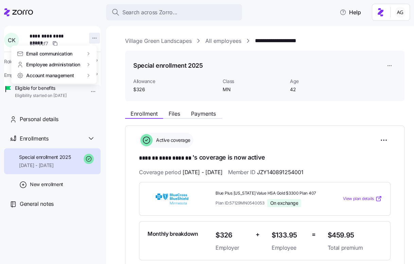
click at [91, 40] on html "**********" at bounding box center [207, 130] width 414 height 260
click at [91, 39] on html "**********" at bounding box center [207, 130] width 414 height 260
click at [93, 24] on html "**********" at bounding box center [207, 130] width 414 height 260
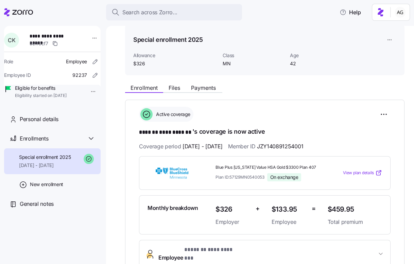
scroll to position [33, 0]
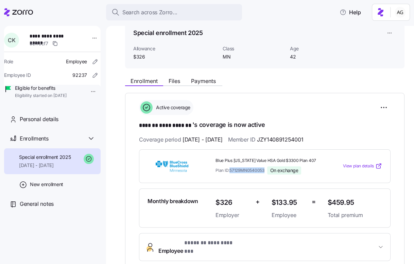
drag, startPoint x: 231, startPoint y: 168, endPoint x: 266, endPoint y: 169, distance: 35.1
click at [266, 169] on div "Plan ID: 57129MN0540053 On exchange" at bounding box center [269, 170] width 107 height 8
click at [258, 168] on span "Plan ID: 57129MN0540053" at bounding box center [240, 170] width 49 height 6
drag, startPoint x: 216, startPoint y: 157, endPoint x: 265, endPoint y: 168, distance: 50.3
click at [265, 168] on div "Blue Plus [US_STATE] Value HSA Gold $3300 Plan 407 Plan ID: 57129MN0540053 On e…" at bounding box center [269, 166] width 107 height 17
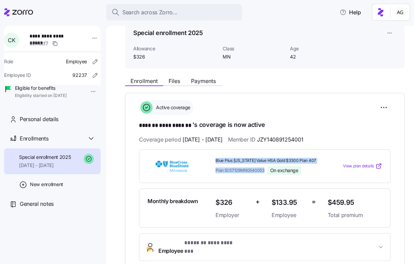
copy div "Blue Plus [US_STATE] Value HSA Gold $3300 Plan 407 Plan ID: 57129MN0540053"
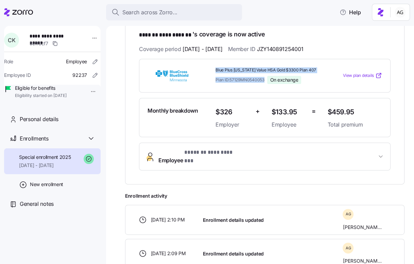
scroll to position [120, 0]
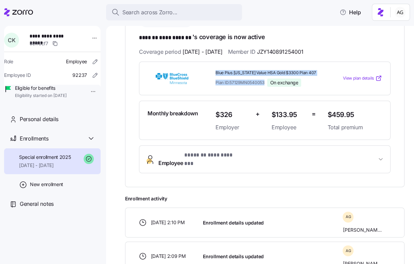
click at [362, 77] on span "View plan details" at bounding box center [358, 78] width 31 height 6
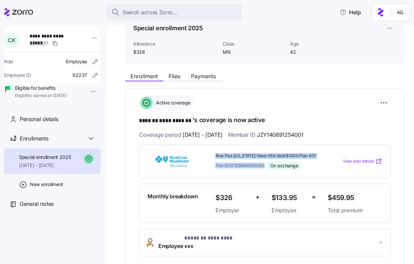
scroll to position [13, 0]
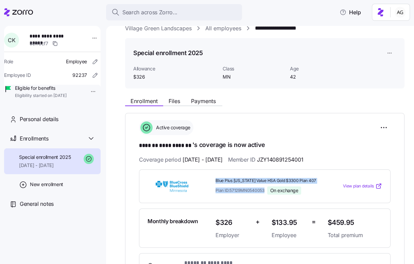
click at [220, 30] on link "All employees" at bounding box center [224, 28] width 36 height 9
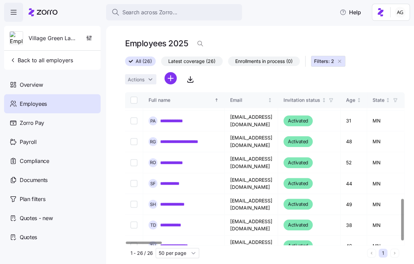
scroll to position [5, 0]
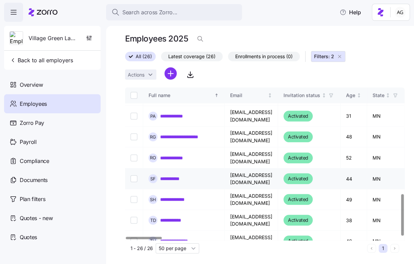
click at [177, 174] on div "**********" at bounding box center [184, 178] width 70 height 9
click at [177, 175] on link "**********" at bounding box center [173, 178] width 27 height 7
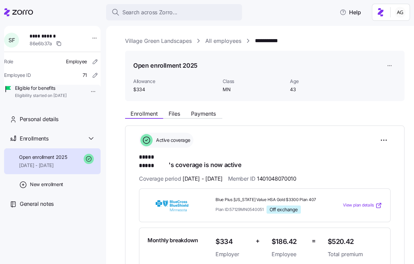
click at [361, 202] on span "View plan details" at bounding box center [358, 205] width 31 height 6
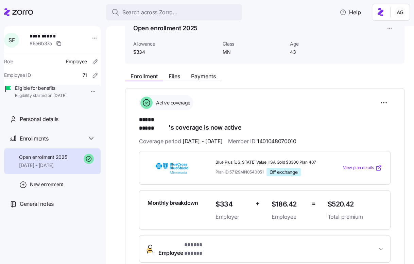
scroll to position [38, 0]
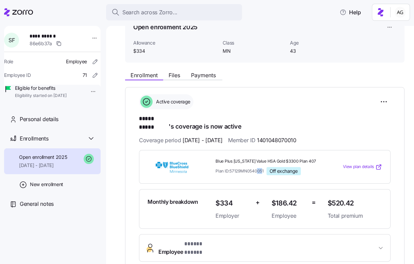
drag, startPoint x: 262, startPoint y: 164, endPoint x: 257, endPoint y: 164, distance: 5.1
click at [257, 168] on span "Plan ID: 57129MN0540051" at bounding box center [240, 171] width 48 height 6
drag, startPoint x: 263, startPoint y: 164, endPoint x: 256, endPoint y: 164, distance: 7.5
click at [256, 168] on span "Plan ID: 57129MN0540051" at bounding box center [240, 171] width 48 height 6
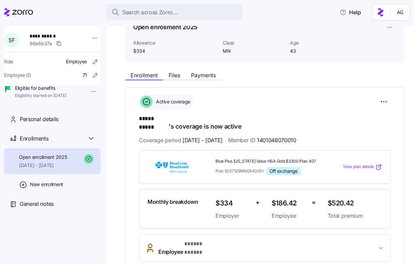
click at [256, 168] on span "Plan ID: 57129MN0540051" at bounding box center [240, 171] width 48 height 6
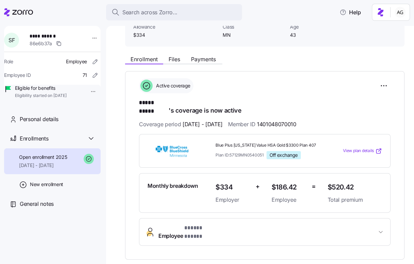
scroll to position [55, 0]
click at [263, 151] on span "Plan ID: 57129MN0540051" at bounding box center [240, 154] width 48 height 6
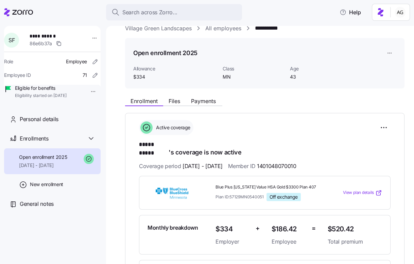
scroll to position [0, 0]
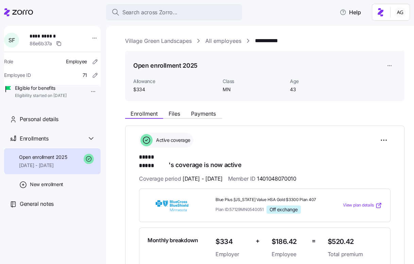
click at [216, 43] on link "All employees" at bounding box center [224, 41] width 36 height 9
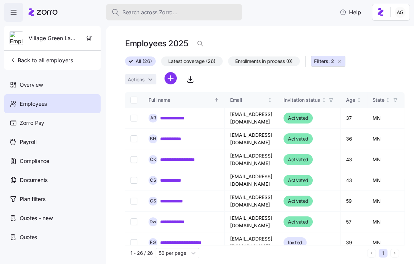
click at [137, 11] on span "Search across Zorro..." at bounding box center [150, 12] width 55 height 9
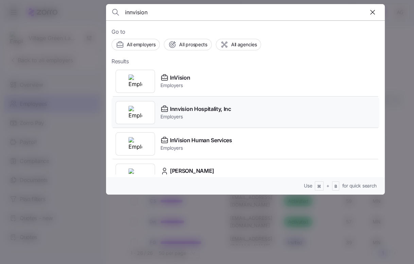
type input "innvision"
click at [167, 110] on icon at bounding box center [165, 109] width 6 height 4
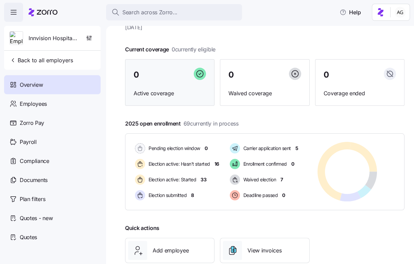
scroll to position [26, 0]
click at [204, 178] on span "33" at bounding box center [204, 179] width 6 height 7
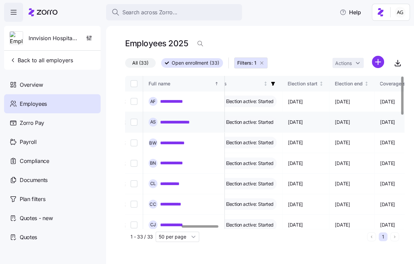
scroll to position [0, 424]
click at [178, 237] on input "50 per page" at bounding box center [178, 237] width 44 height 10
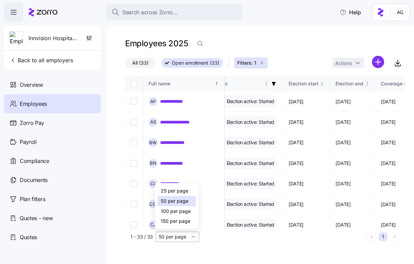
click at [177, 237] on input "50 per page" at bounding box center [178, 237] width 44 height 10
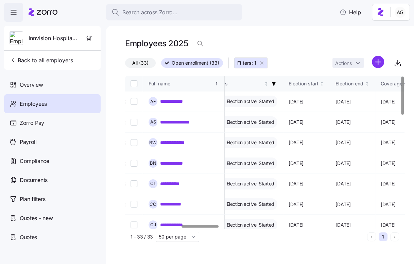
click at [132, 82] on input "Select all records" at bounding box center [134, 83] width 7 height 7
checkbox input "true"
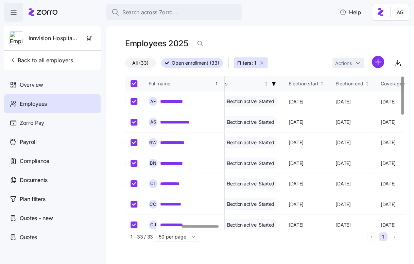
checkbox input "true"
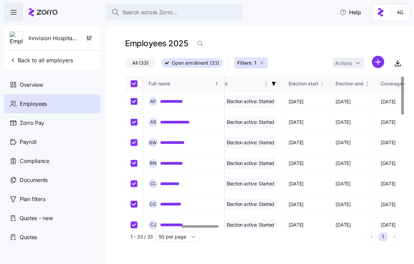
checkbox input "true"
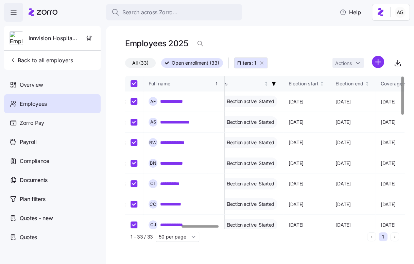
checkbox input "true"
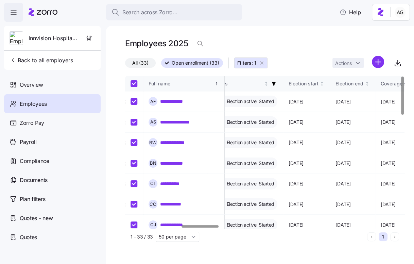
checkbox input "true"
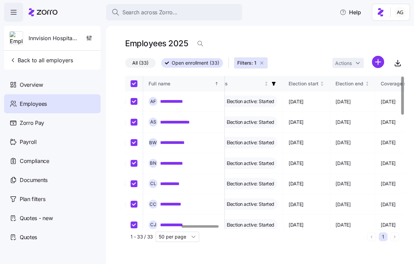
checkbox input "true"
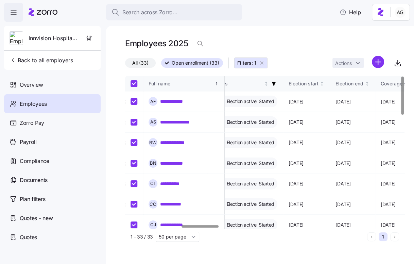
checkbox input "true"
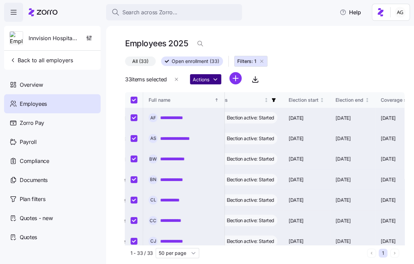
click at [215, 79] on html "**********" at bounding box center [207, 130] width 414 height 260
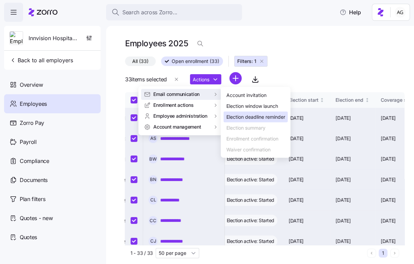
click at [244, 114] on div "Election deadline reminder" at bounding box center [255, 116] width 59 height 7
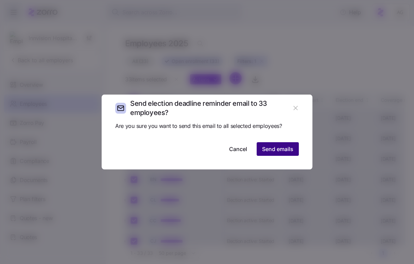
click at [269, 148] on span "Send emails" at bounding box center [277, 149] width 31 height 8
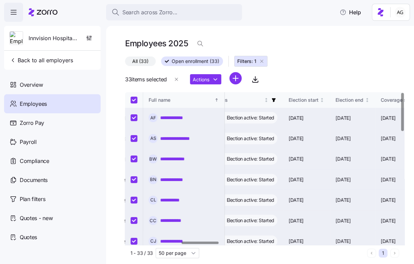
click at [133, 100] on input "Select all records" at bounding box center [134, 100] width 7 height 7
checkbox input "false"
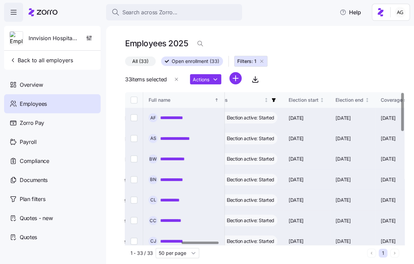
checkbox input "false"
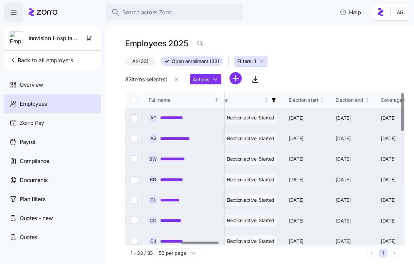
checkbox input "false"
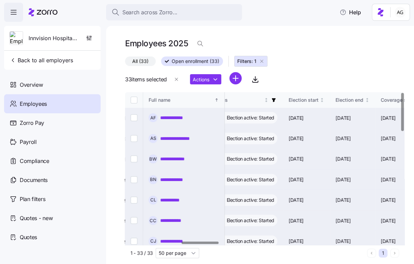
checkbox input "false"
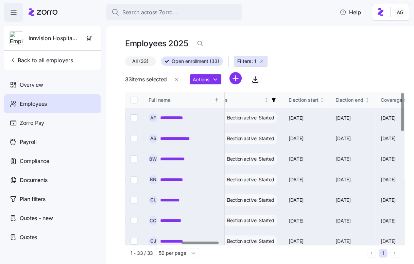
checkbox input "false"
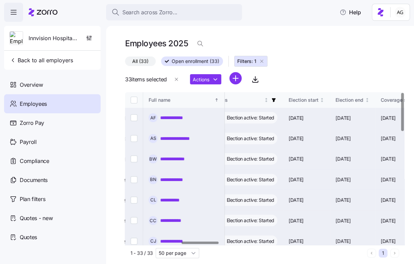
checkbox input "false"
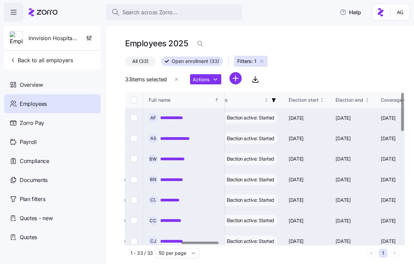
checkbox input "false"
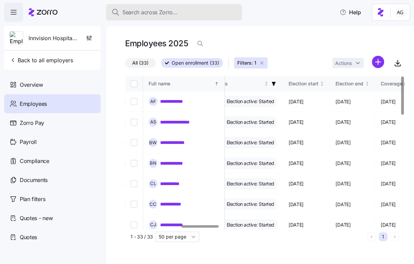
click at [154, 13] on span "Search across Zorro..." at bounding box center [150, 12] width 55 height 9
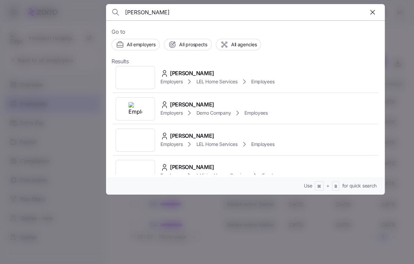
scroll to position [417, 0]
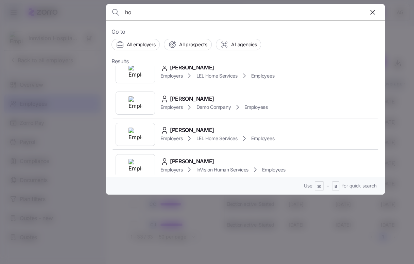
type input "h"
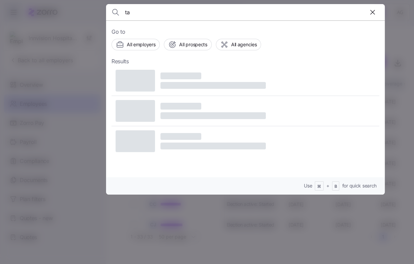
type input "t"
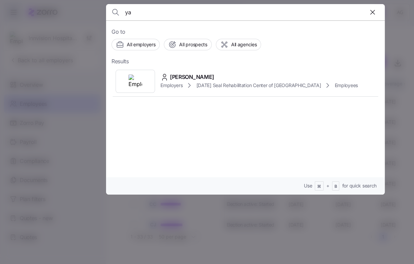
type input "y"
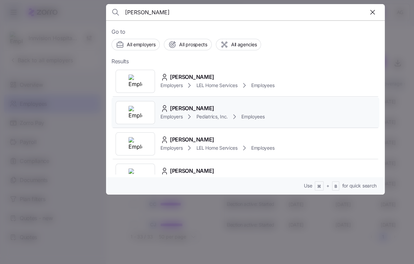
type input "[PERSON_NAME]"
click at [181, 103] on div "[PERSON_NAME] Employers Pediatrics, Inc. Employees" at bounding box center [246, 112] width 268 height 31
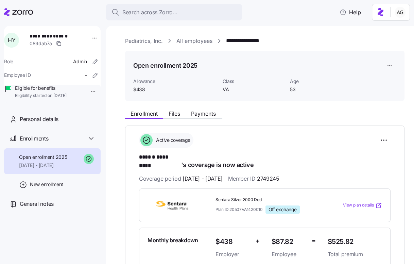
click at [137, 39] on link "Pediatrics, Inc." at bounding box center [144, 41] width 38 height 9
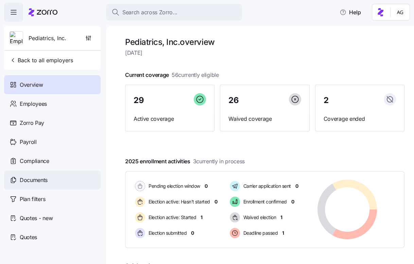
click at [55, 178] on div "Documents" at bounding box center [52, 179] width 97 height 19
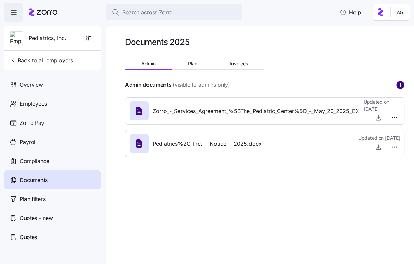
click at [397, 84] on circle "add icon" at bounding box center [400, 84] width 7 height 7
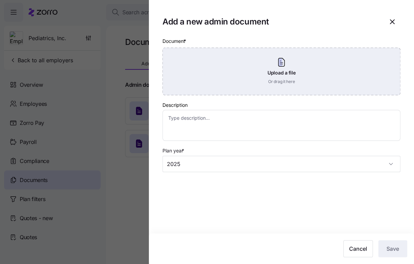
click at [294, 81] on div "Upload a file Or drag it here" at bounding box center [282, 72] width 238 height 48
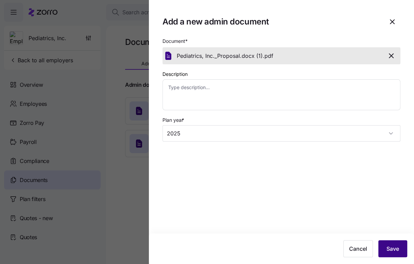
click at [394, 244] on button "Save" at bounding box center [393, 248] width 29 height 17
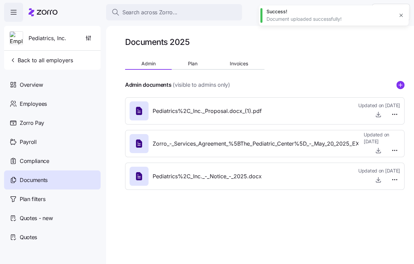
type textarea "x"
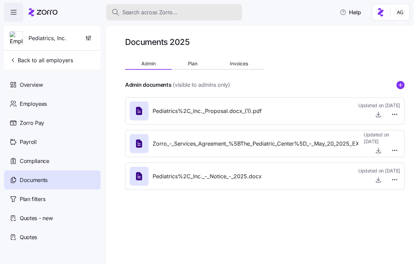
click at [178, 10] on div "Search across Zorro..." at bounding box center [174, 12] width 125 height 9
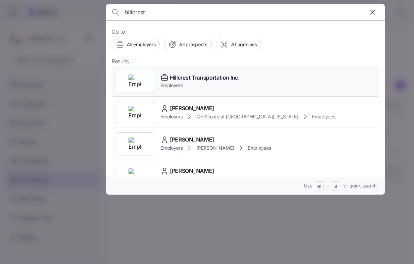
type input "hillcrest"
click at [166, 83] on span "Employers" at bounding box center [200, 85] width 79 height 7
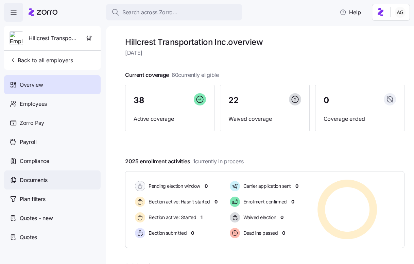
click at [34, 177] on span "Documents" at bounding box center [34, 180] width 28 height 9
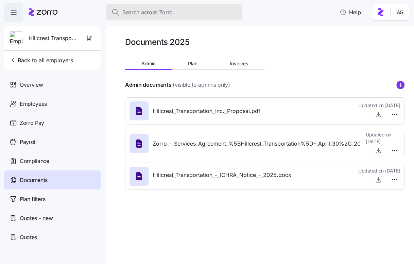
click at [190, 10] on div "Search across Zorro..." at bounding box center [174, 12] width 125 height 9
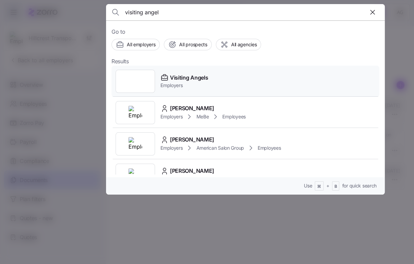
type input "visiting angel"
click at [176, 78] on span "Visiting Angels" at bounding box center [189, 78] width 38 height 9
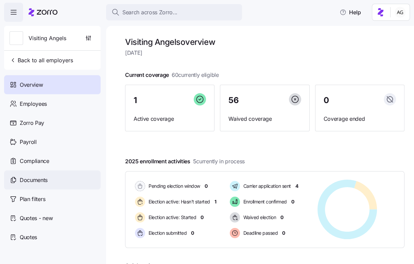
click at [49, 179] on div "Documents" at bounding box center [52, 179] width 97 height 19
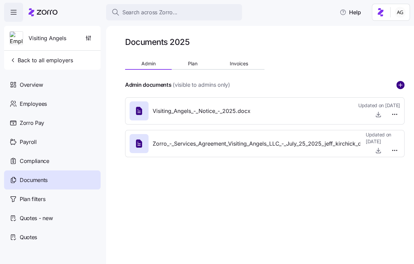
click at [402, 83] on circle "add icon" at bounding box center [400, 84] width 7 height 7
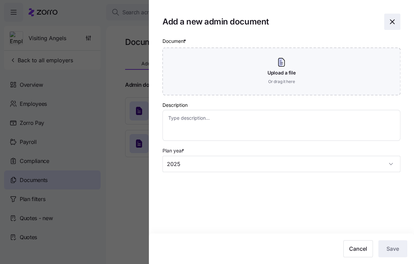
click at [393, 23] on icon "button" at bounding box center [393, 22] width 4 height 4
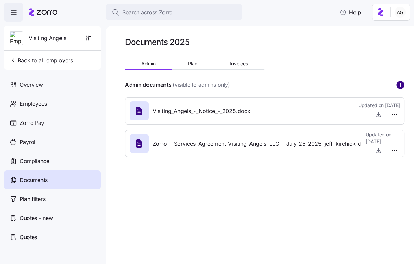
click at [400, 87] on circle "add icon" at bounding box center [400, 84] width 7 height 7
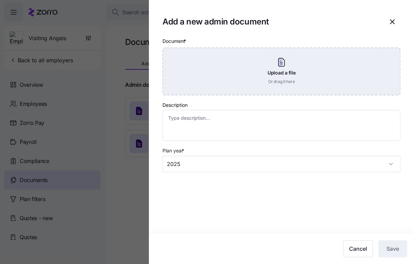
click at [273, 83] on div "Upload a file Or drag it here" at bounding box center [282, 72] width 238 height 48
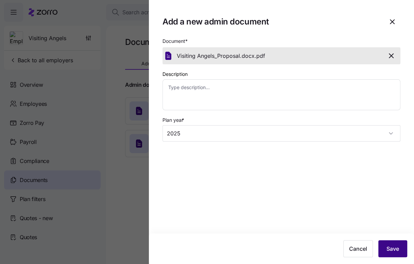
click at [386, 250] on button "Save" at bounding box center [393, 248] width 29 height 17
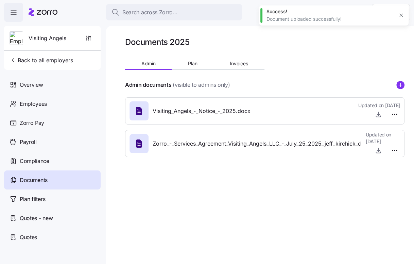
type textarea "x"
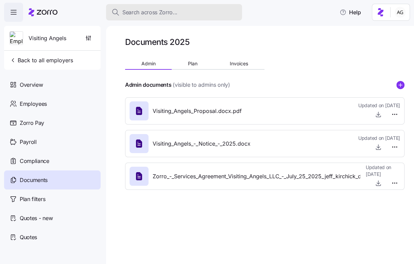
click at [193, 9] on div "Search across Zorro..." at bounding box center [174, 12] width 125 height 9
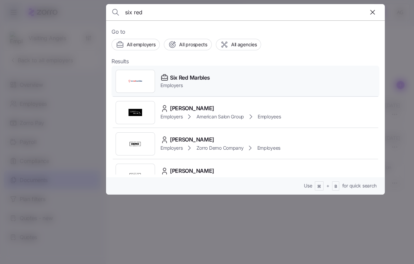
type input "six red"
click at [173, 81] on span "Six Red Marbles" at bounding box center [190, 78] width 40 height 9
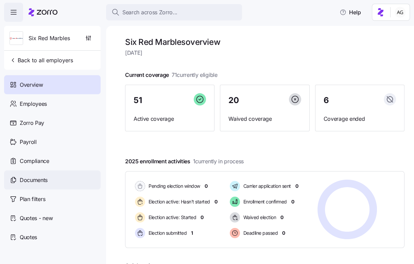
click at [41, 186] on div "Documents" at bounding box center [52, 179] width 97 height 19
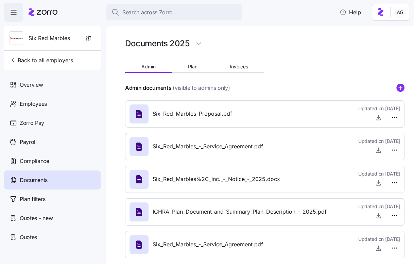
click at [193, 112] on span "Six_Red_Marbles_Proposal.pdf" at bounding box center [193, 114] width 80 height 9
click at [289, 111] on div "Six_Red_Marbles_Proposal.pdf Updated on 09/05/2025" at bounding box center [265, 114] width 271 height 18
click at [374, 116] on span "button" at bounding box center [379, 117] width 10 height 10
click at [379, 117] on icon "button" at bounding box center [379, 116] width 0 height 3
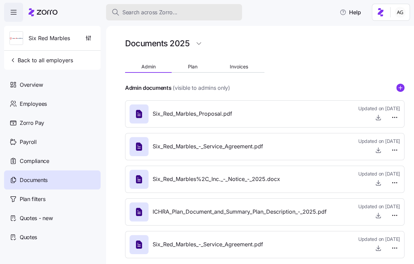
click at [140, 15] on span "Search across Zorro..." at bounding box center [150, 12] width 55 height 9
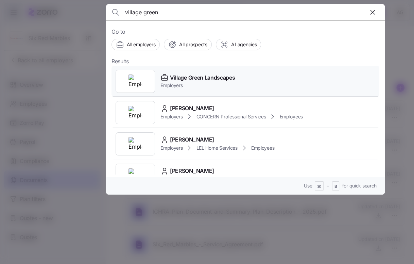
type input "village green"
click at [170, 85] on span "Employers" at bounding box center [198, 85] width 75 height 7
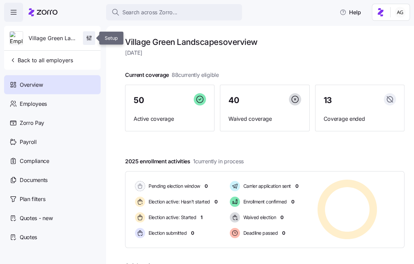
click at [86, 39] on icon "button" at bounding box center [89, 38] width 7 height 7
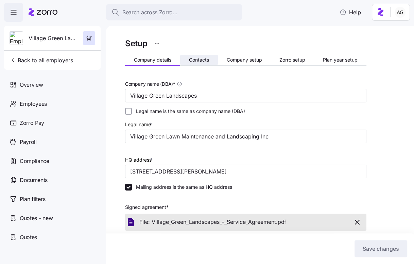
click at [209, 59] on button "Contacts" at bounding box center [199, 60] width 38 height 10
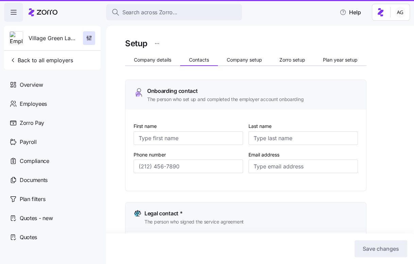
type input "Jennifer"
type input "Ford"
type input "[PERSON_NAME][DOMAIN_NAME][EMAIL_ADDRESS][DOMAIN_NAME]"
type input "Jerry"
type input "Ford"
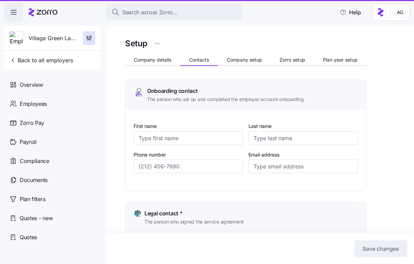
type input "[EMAIL_ADDRESS][DOMAIN_NAME]"
type input "Jennifer"
type input "Ford"
type input "[PERSON_NAME][DOMAIN_NAME][EMAIL_ADDRESS][DOMAIN_NAME]"
type input "Jerry"
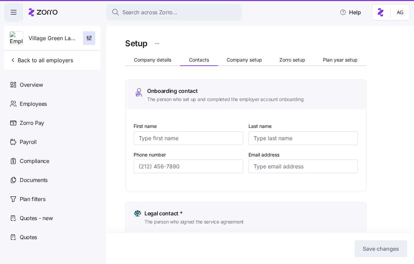
type input "Ford"
type input "[EMAIL_ADDRESS][DOMAIN_NAME]"
type input "(651) 343-0774"
type input "(651) 645-1594"
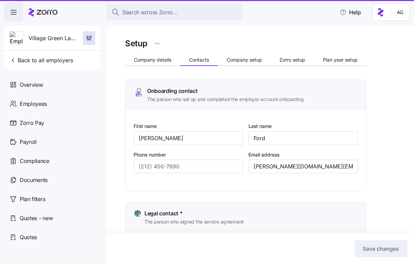
type input "(651) 645-1594"
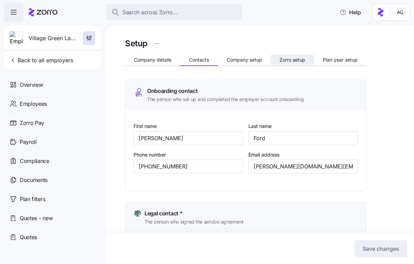
click at [287, 62] on span "Zorro setup" at bounding box center [293, 60] width 26 height 5
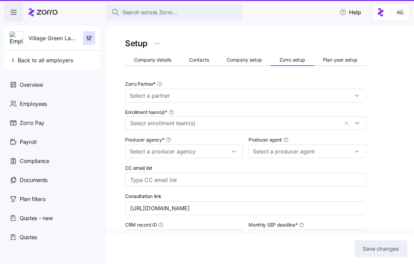
type input "Zorro"
type input "Alera Group"
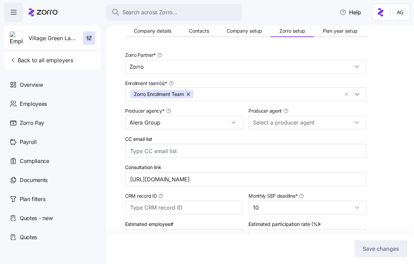
scroll to position [30, 0]
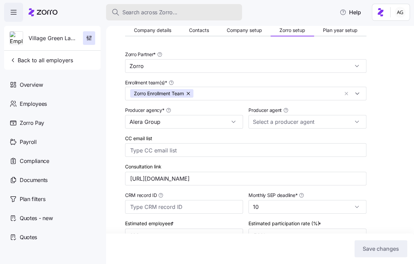
click at [154, 8] on span "Search across Zorro..." at bounding box center [150, 12] width 55 height 9
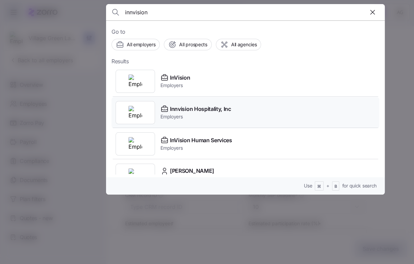
type input "innvision"
click at [165, 116] on span "Employers" at bounding box center [196, 116] width 71 height 7
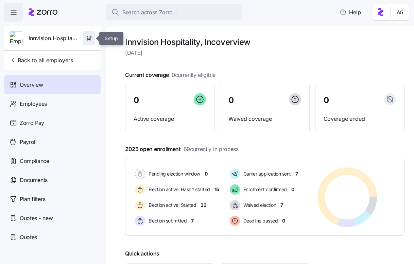
click at [91, 37] on icon "button" at bounding box center [91, 38] width 0 height 3
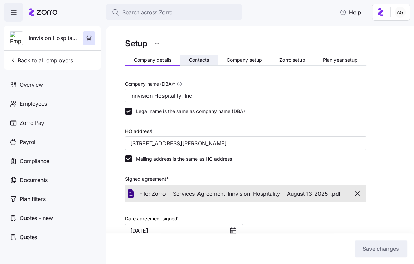
click at [206, 58] on span "Contacts" at bounding box center [199, 60] width 20 height 5
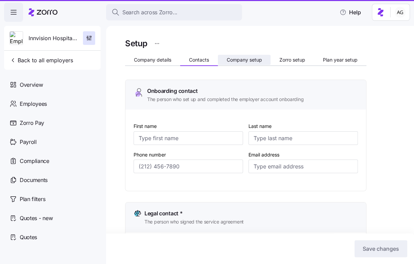
type input "Andrew"
type input "Schwanbeck"
type input "[EMAIL_ADDRESS][DOMAIN_NAME]"
type input "Andrew"
type input "Schwanbeck"
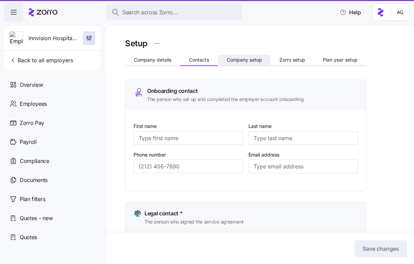
type input "[EMAIL_ADDRESS][DOMAIN_NAME]"
type input "Andrew"
type input "Schwanbeck"
type input "[EMAIL_ADDRESS][DOMAIN_NAME]"
type input "Andrew"
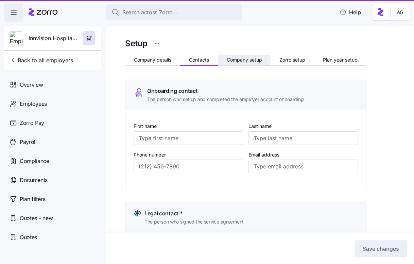
type input "Schwanbeck"
type input "[EMAIL_ADDRESS][DOMAIN_NAME]"
type input "(678) 967-2031"
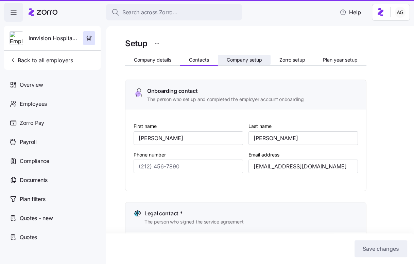
type input "(678) 967-2031"
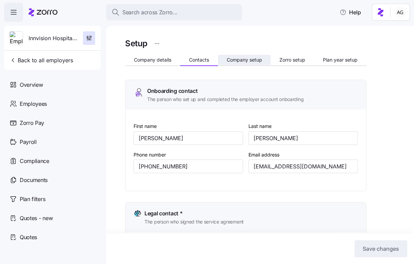
click at [244, 60] on span "Company setup" at bounding box center [244, 60] width 35 height 5
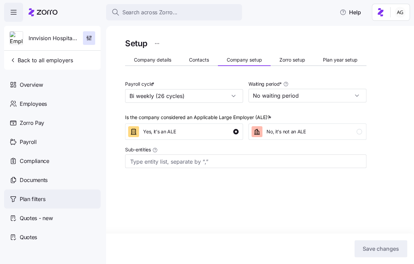
click at [45, 197] on span "Plan filters" at bounding box center [33, 199] width 26 height 9
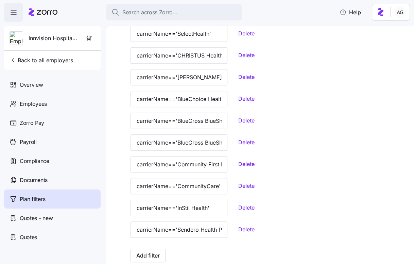
scroll to position [273, 0]
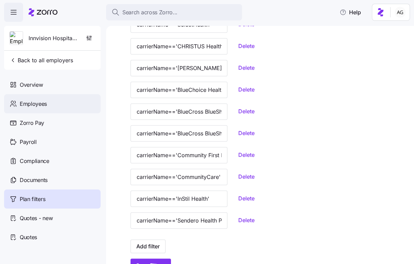
click at [53, 103] on div "Employees" at bounding box center [52, 103] width 97 height 19
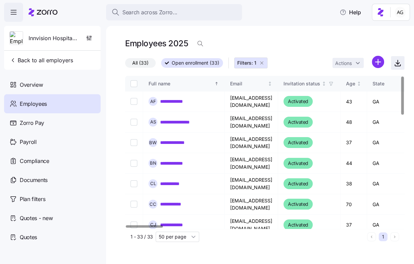
click at [393, 65] on span "button" at bounding box center [398, 62] width 13 height 13
click at [376, 64] on html "**********" at bounding box center [207, 130] width 414 height 260
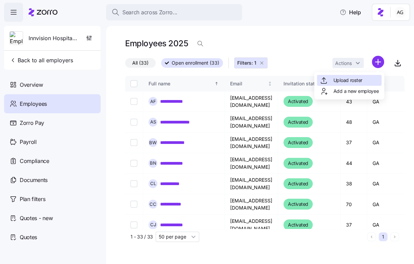
click at [354, 83] on span "Upload roster" at bounding box center [347, 80] width 29 height 7
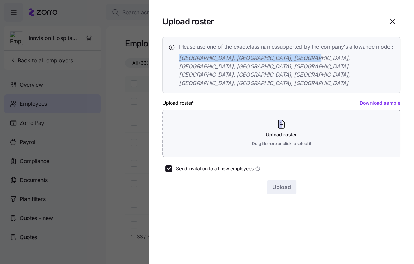
drag, startPoint x: 302, startPoint y: 66, endPoint x: 176, endPoint y: 68, distance: 125.6
click at [176, 68] on div "Please use one of the exact class names supported by the company's allowance mo…" at bounding box center [281, 65] width 227 height 45
copy span "GA, TX, CO, NC, MN, AZ, TN, PA, MD, SC, VA, OK"
click at [393, 25] on icon "button" at bounding box center [393, 22] width 8 height 8
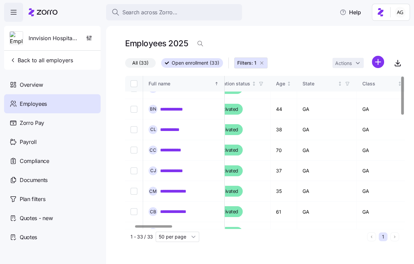
scroll to position [0, 70]
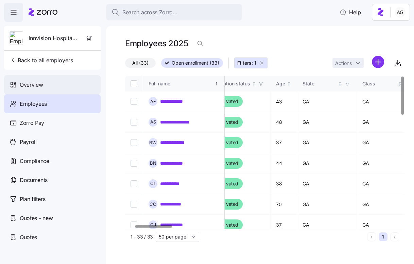
click at [66, 80] on div "Overview" at bounding box center [52, 84] width 97 height 19
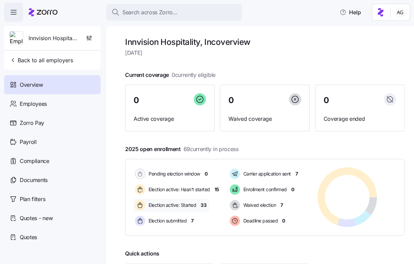
click at [204, 204] on span "33" at bounding box center [204, 205] width 6 height 7
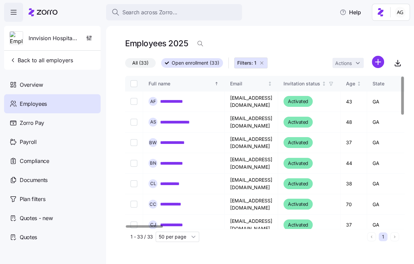
click at [261, 63] on icon "button" at bounding box center [261, 62] width 5 height 5
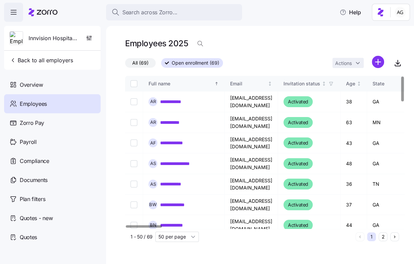
click at [170, 242] on div "1 - 50 / 69 50 per page 1 2" at bounding box center [265, 237] width 280 height 16
click at [170, 238] on input "50 per page" at bounding box center [178, 237] width 44 height 10
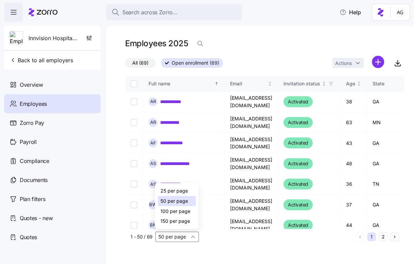
click at [170, 222] on span "150 per page" at bounding box center [176, 220] width 30 height 7
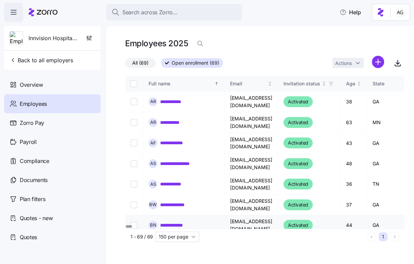
type input "150 per page"
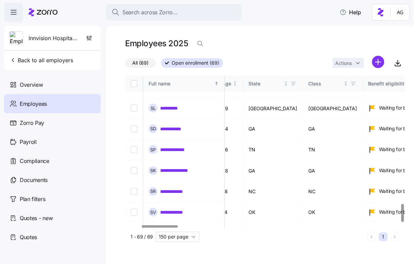
scroll to position [1102, 124]
